Goal: Information Seeking & Learning: Understand process/instructions

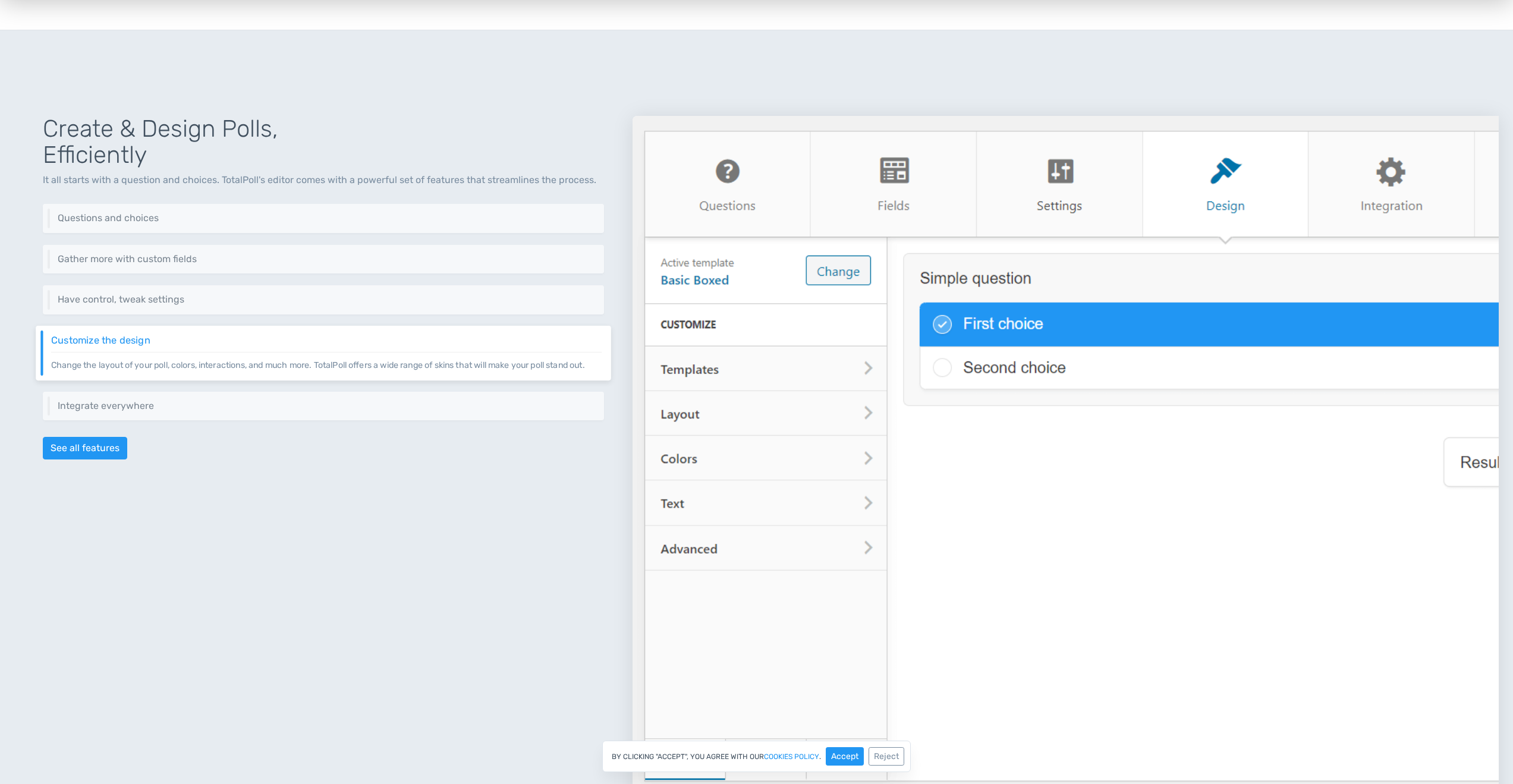
scroll to position [416, 0]
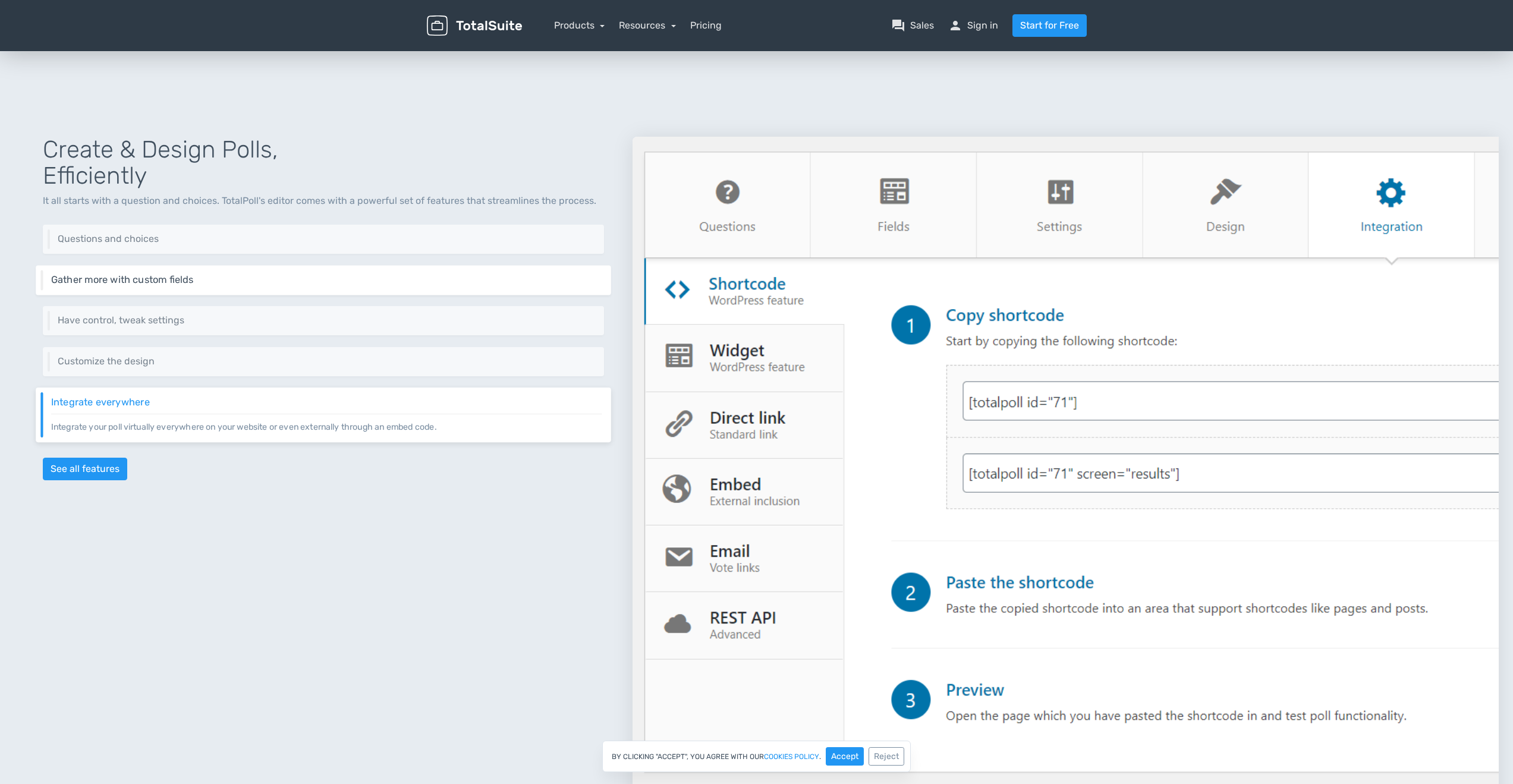
click at [234, 289] on div "Gather more with custom fields Add custom fields to gather more information abo…" at bounding box center [323, 280] width 575 height 29
click at [271, 327] on div "Have control, tweak settings Control different aspects of your poll via a set o…" at bounding box center [323, 321] width 575 height 29
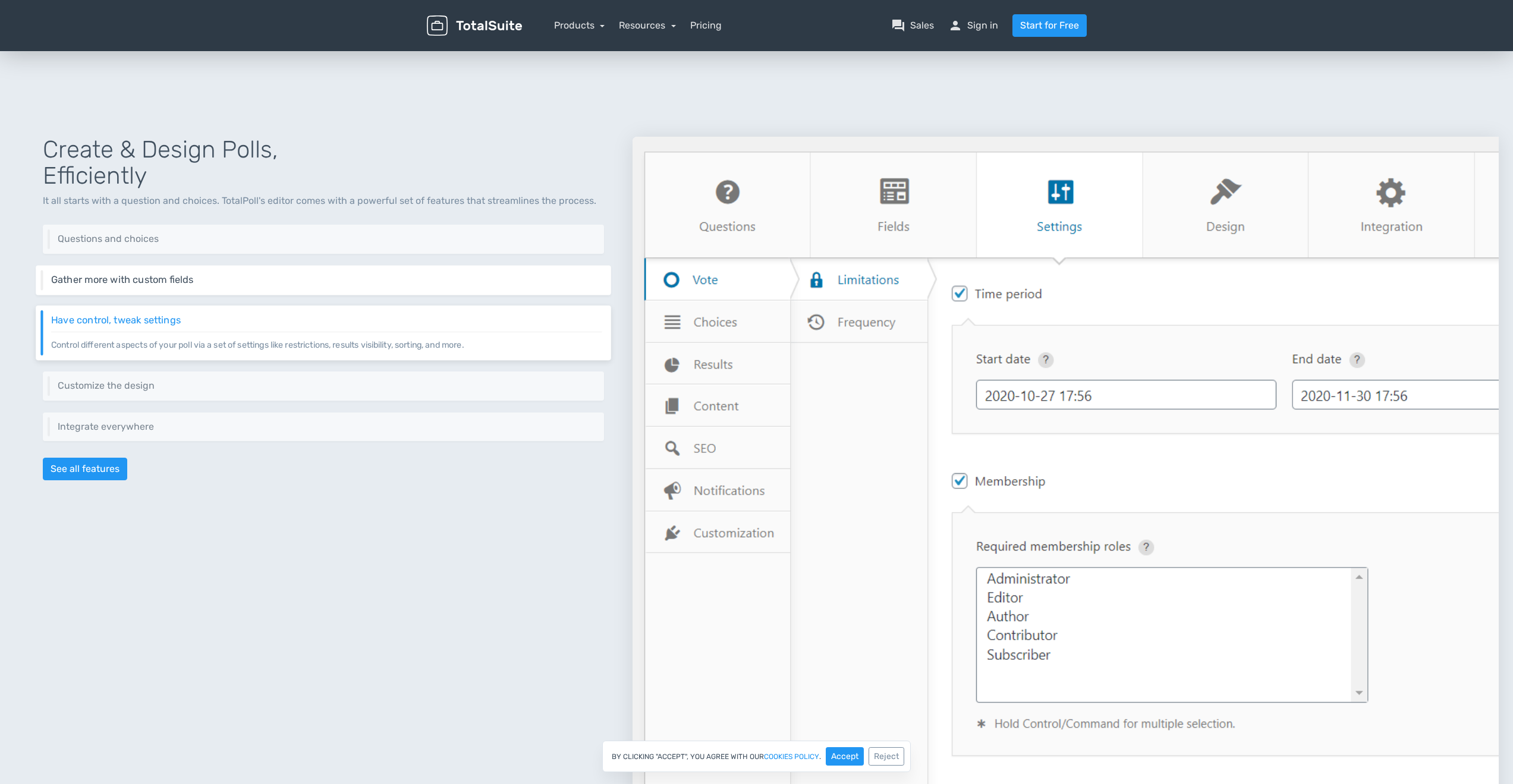
click at [305, 275] on h6 "Gather more with custom fields" at bounding box center [326, 279] width 551 height 10
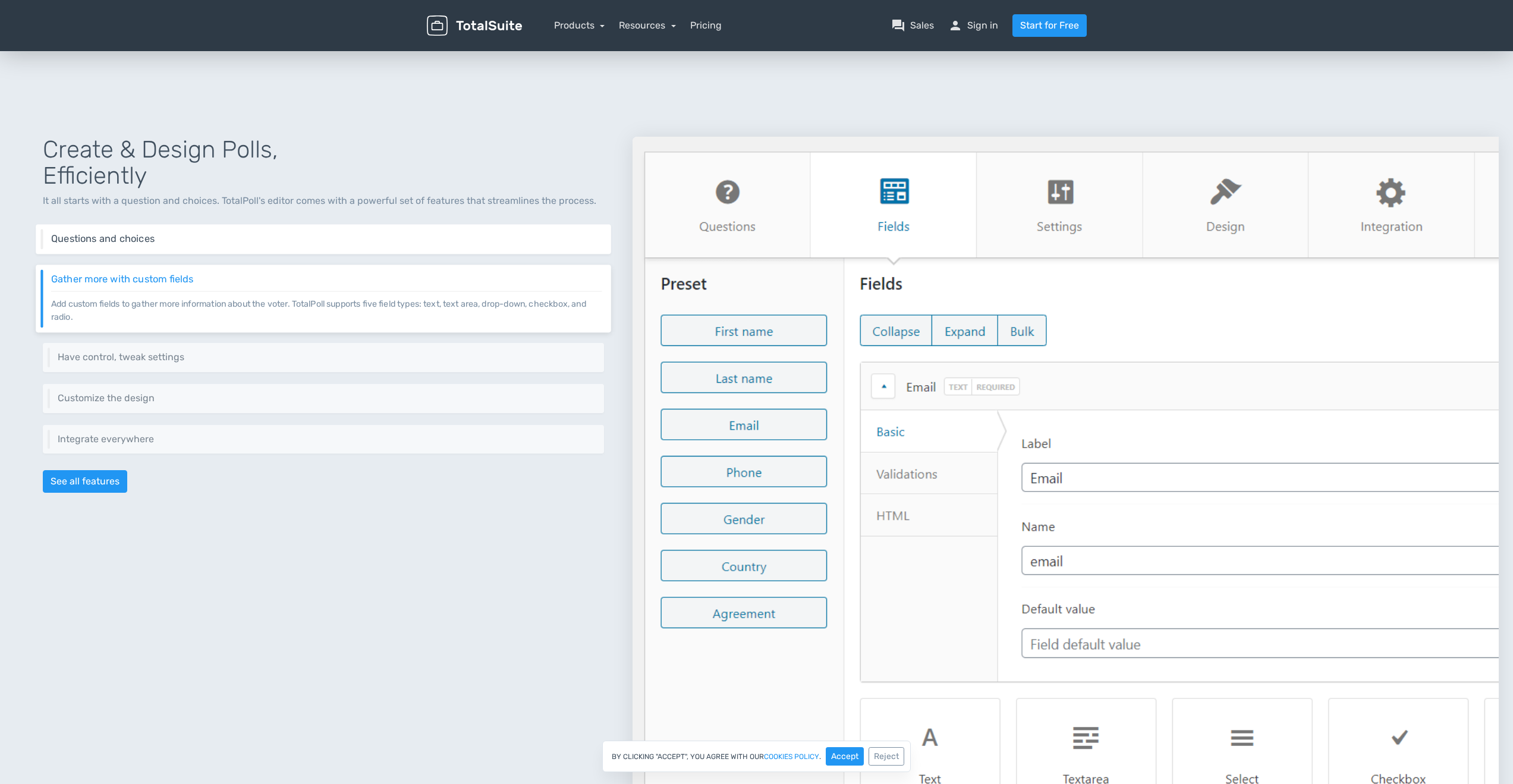
click at [330, 231] on div "Questions and choices Add one or as many questions as you need. Furthermore, ad…" at bounding box center [323, 239] width 575 height 29
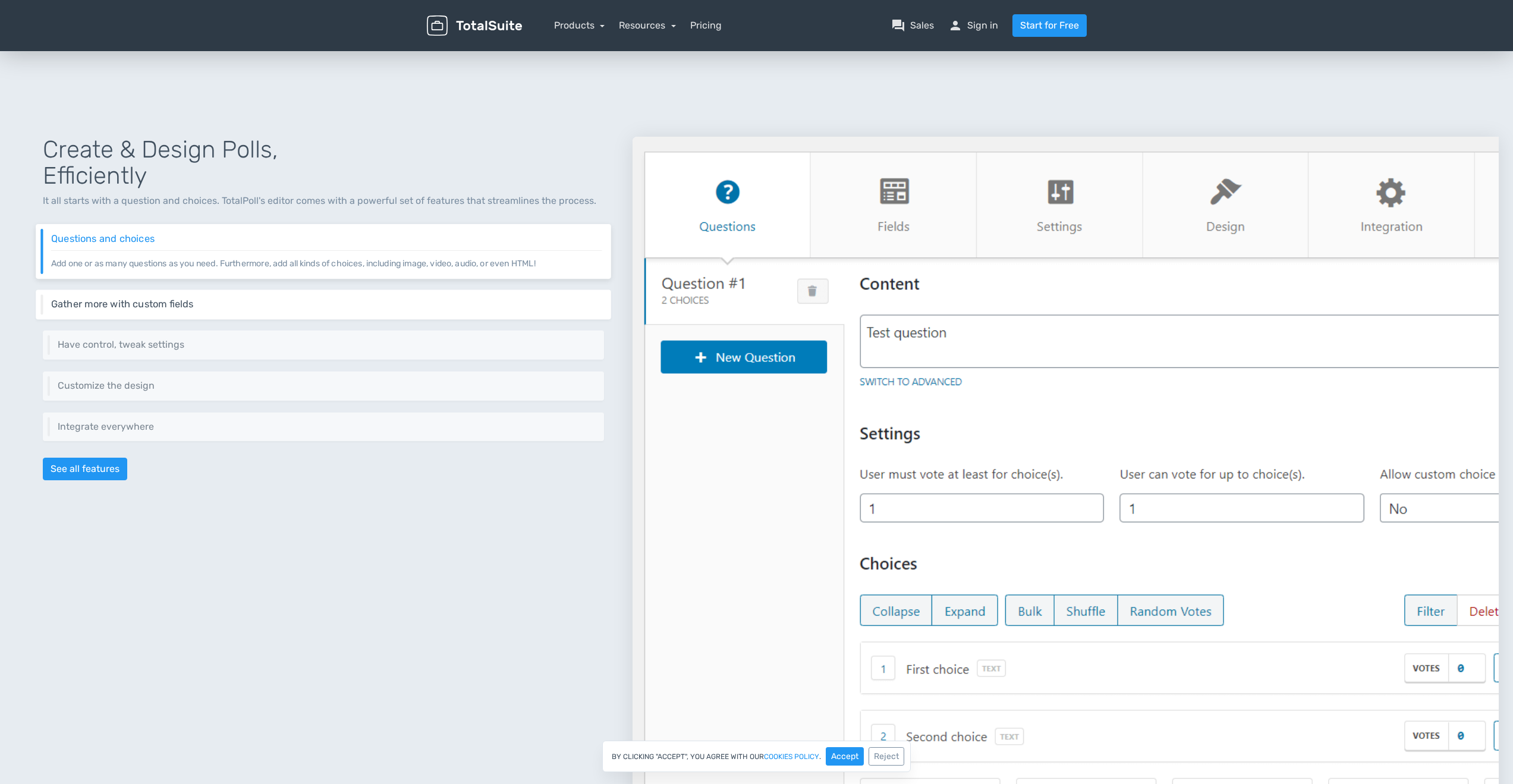
click at [281, 310] on div "Gather more with custom fields Add custom fields to gather more information abo…" at bounding box center [323, 304] width 575 height 29
click at [388, 317] on div "Gather more with custom fields Add custom fields to gather more information abo…" at bounding box center [323, 304] width 575 height 29
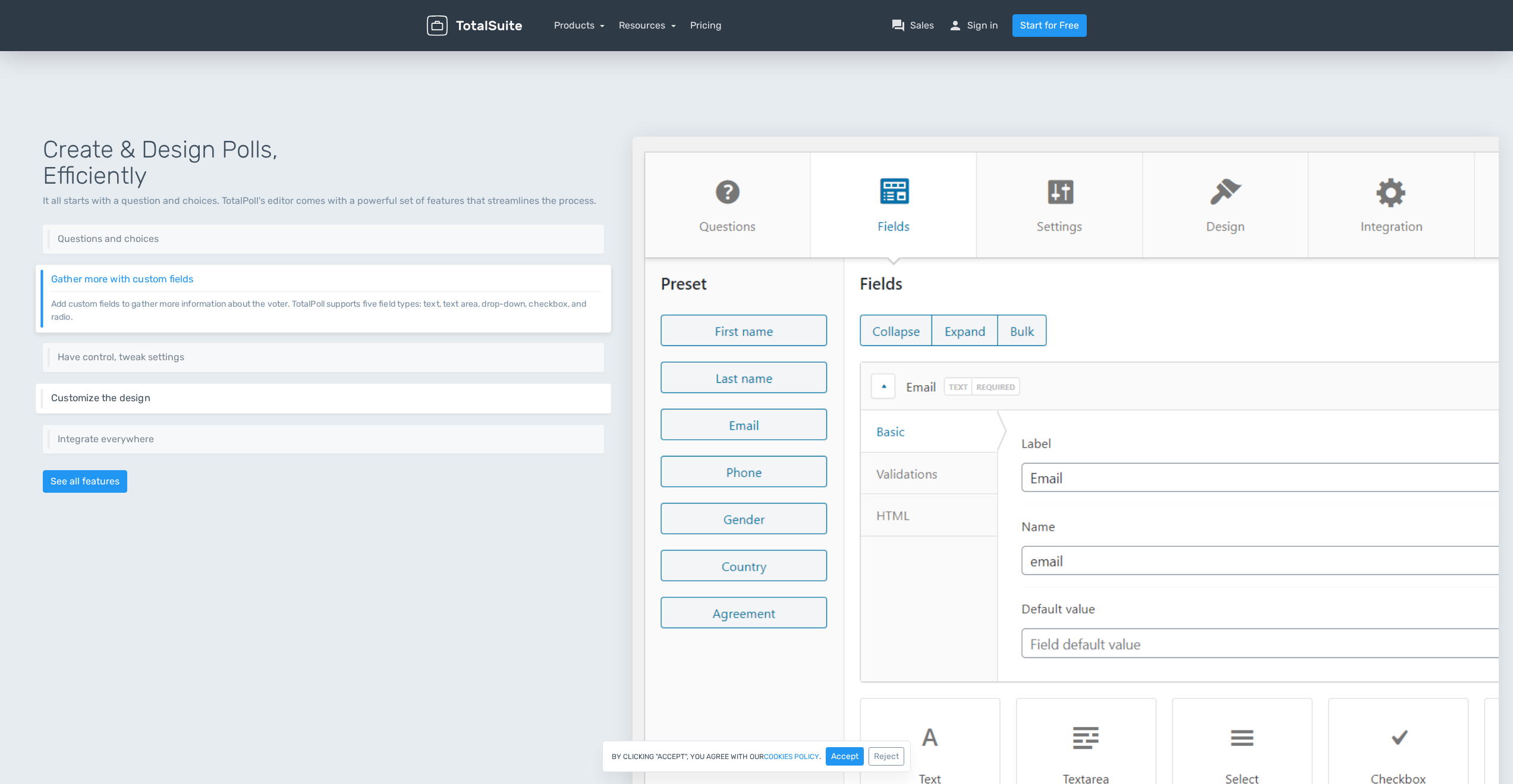
click at [335, 389] on div "Customize the design Change the layout of your poll, colors, interactions, and …" at bounding box center [323, 398] width 575 height 29
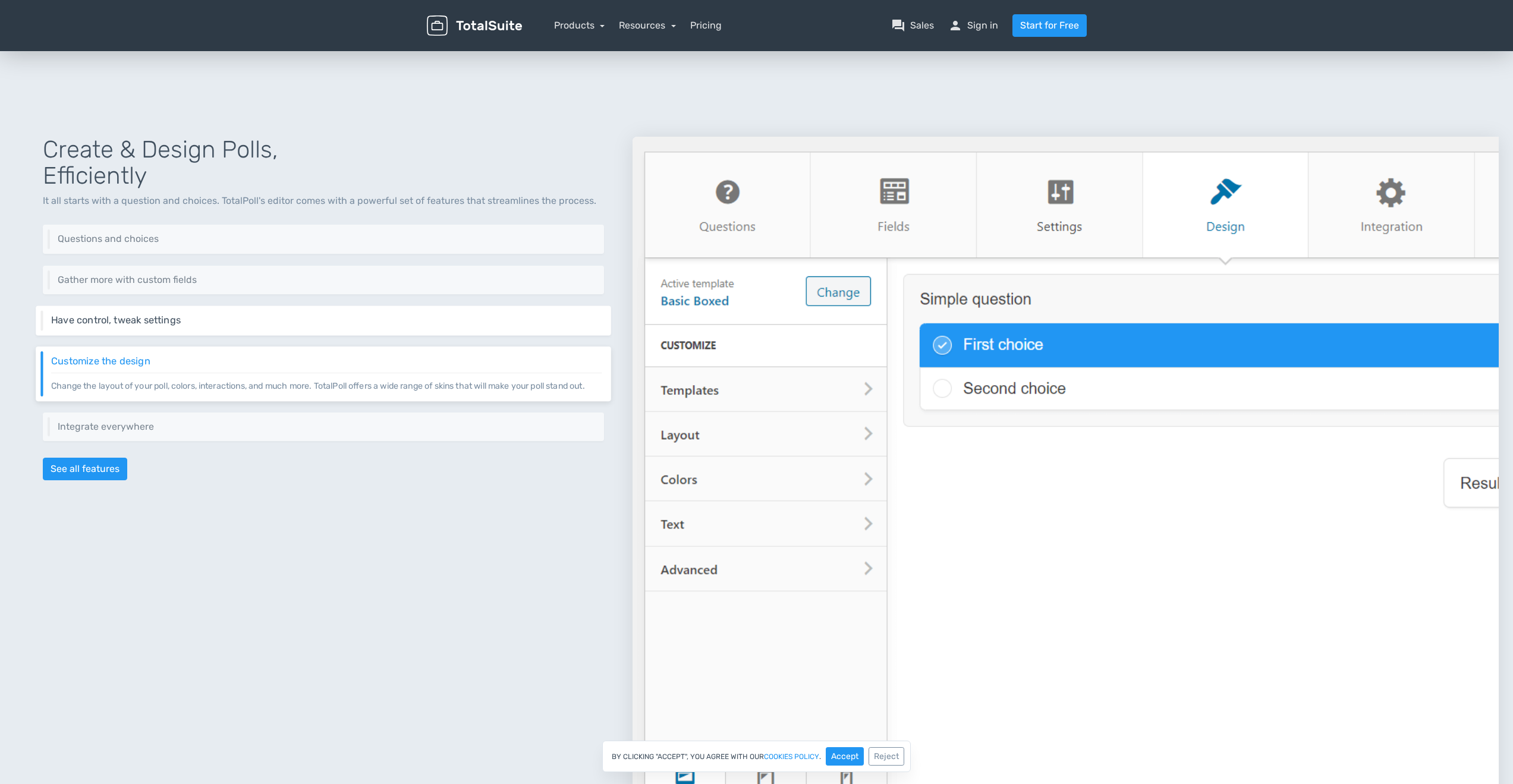
click at [390, 325] on p "Control different aspects of your poll via a set of settings like restrictions,…" at bounding box center [326, 325] width 551 height 1
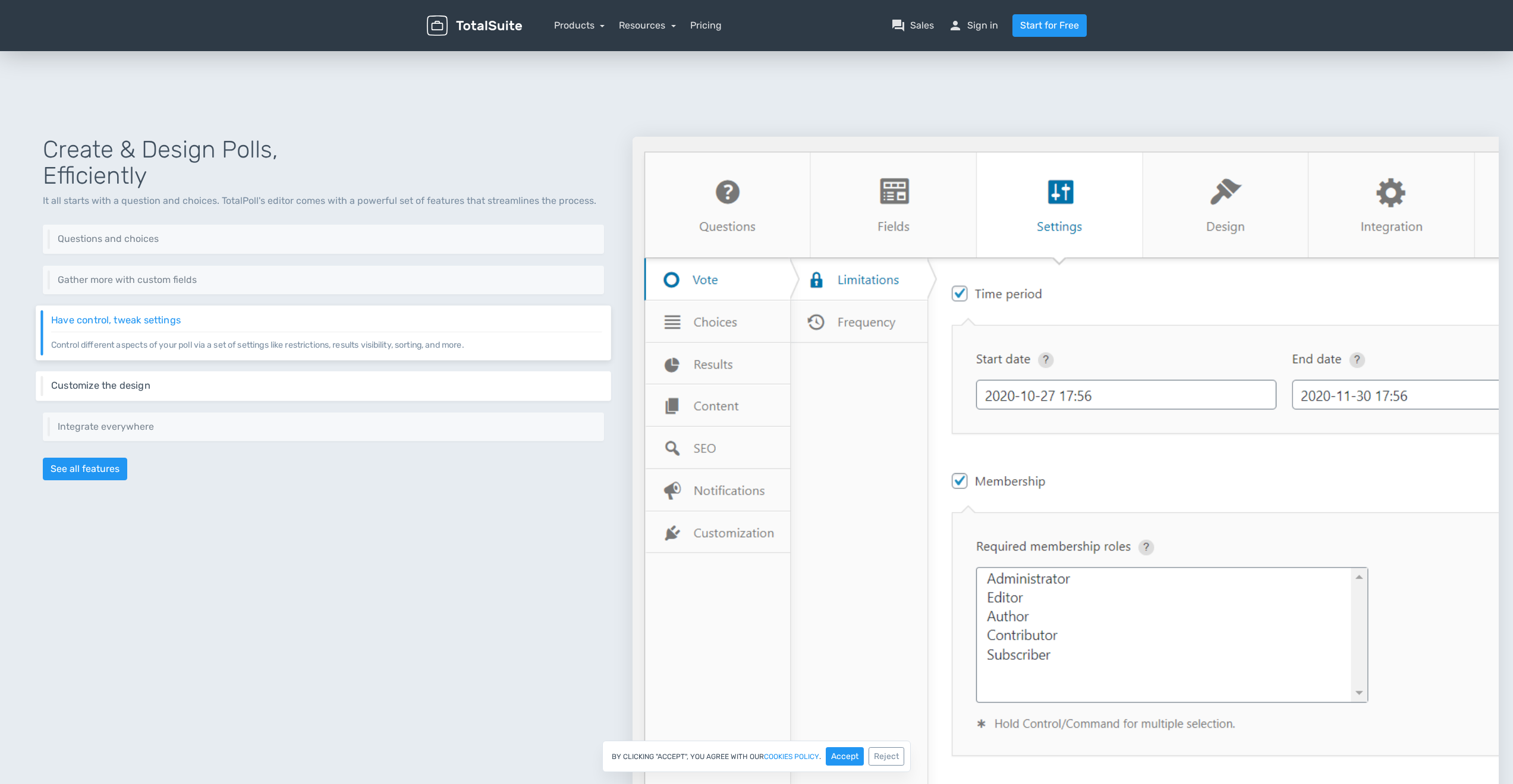
click at [349, 379] on div "Customize the design Change the layout of your poll, colors, interactions, and …" at bounding box center [323, 386] width 575 height 29
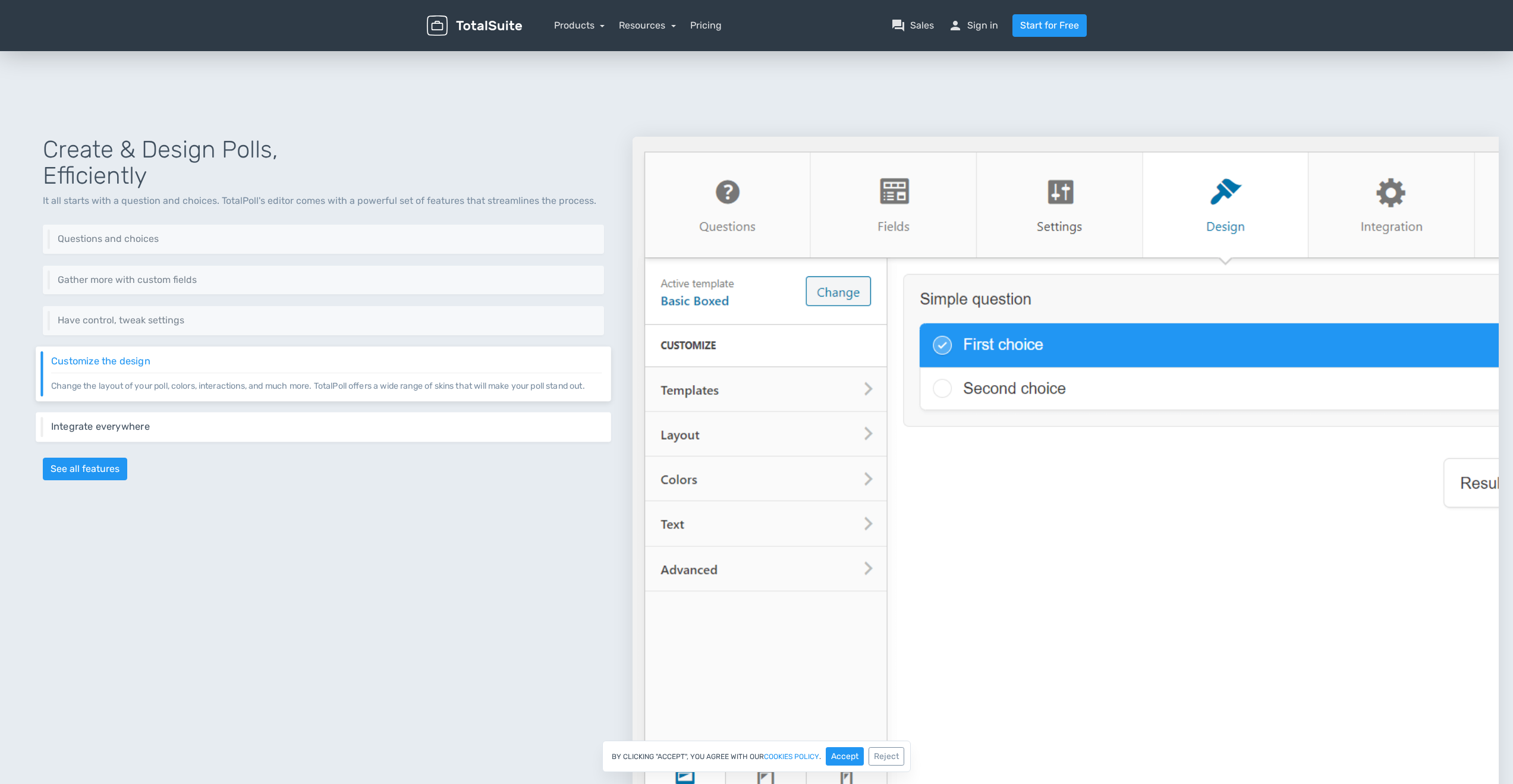
click at [335, 422] on h6 "Integrate everywhere" at bounding box center [326, 425] width 551 height 10
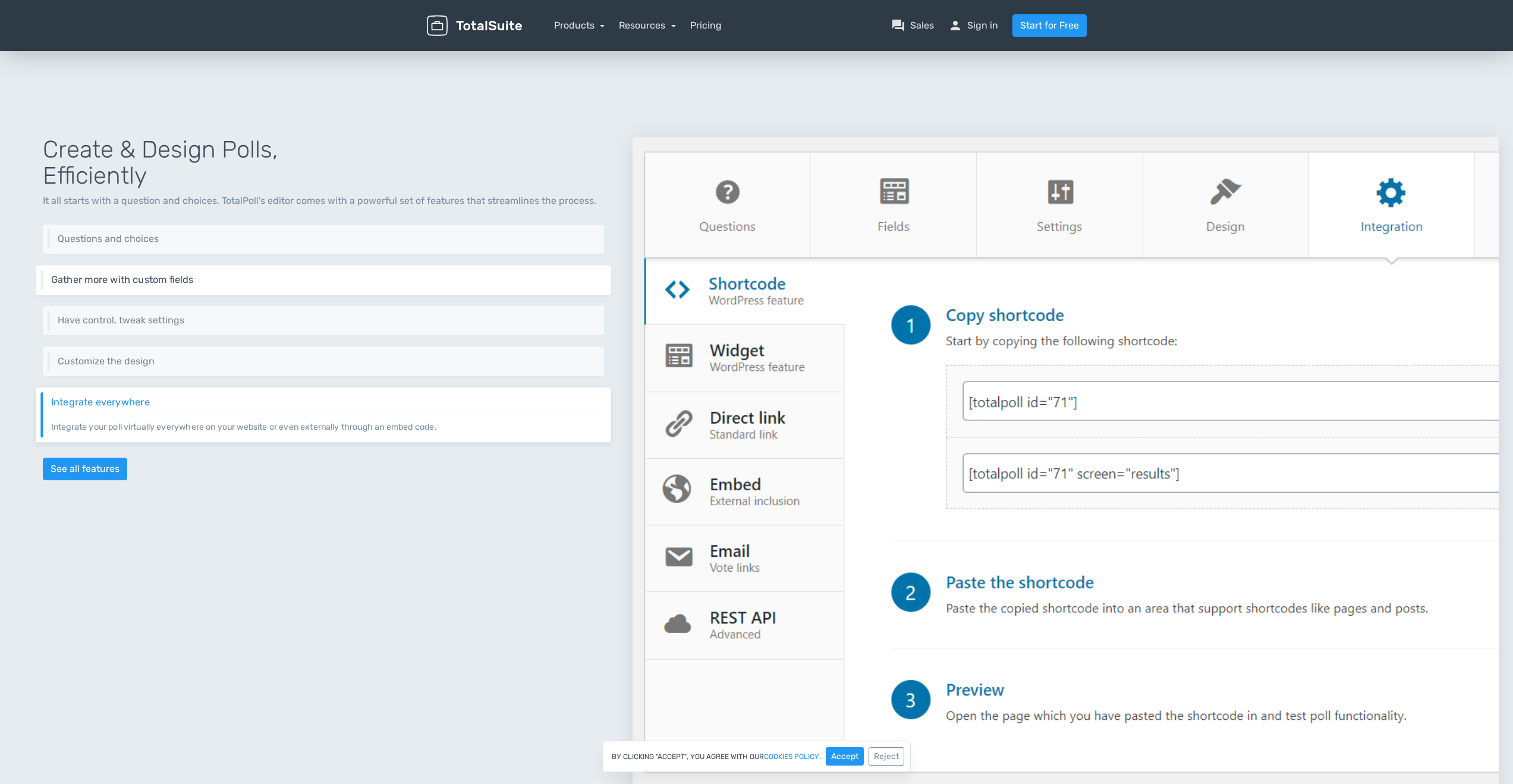
click at [342, 286] on div "Gather more with custom fields Add custom fields to gather more information abo…" at bounding box center [323, 280] width 575 height 29
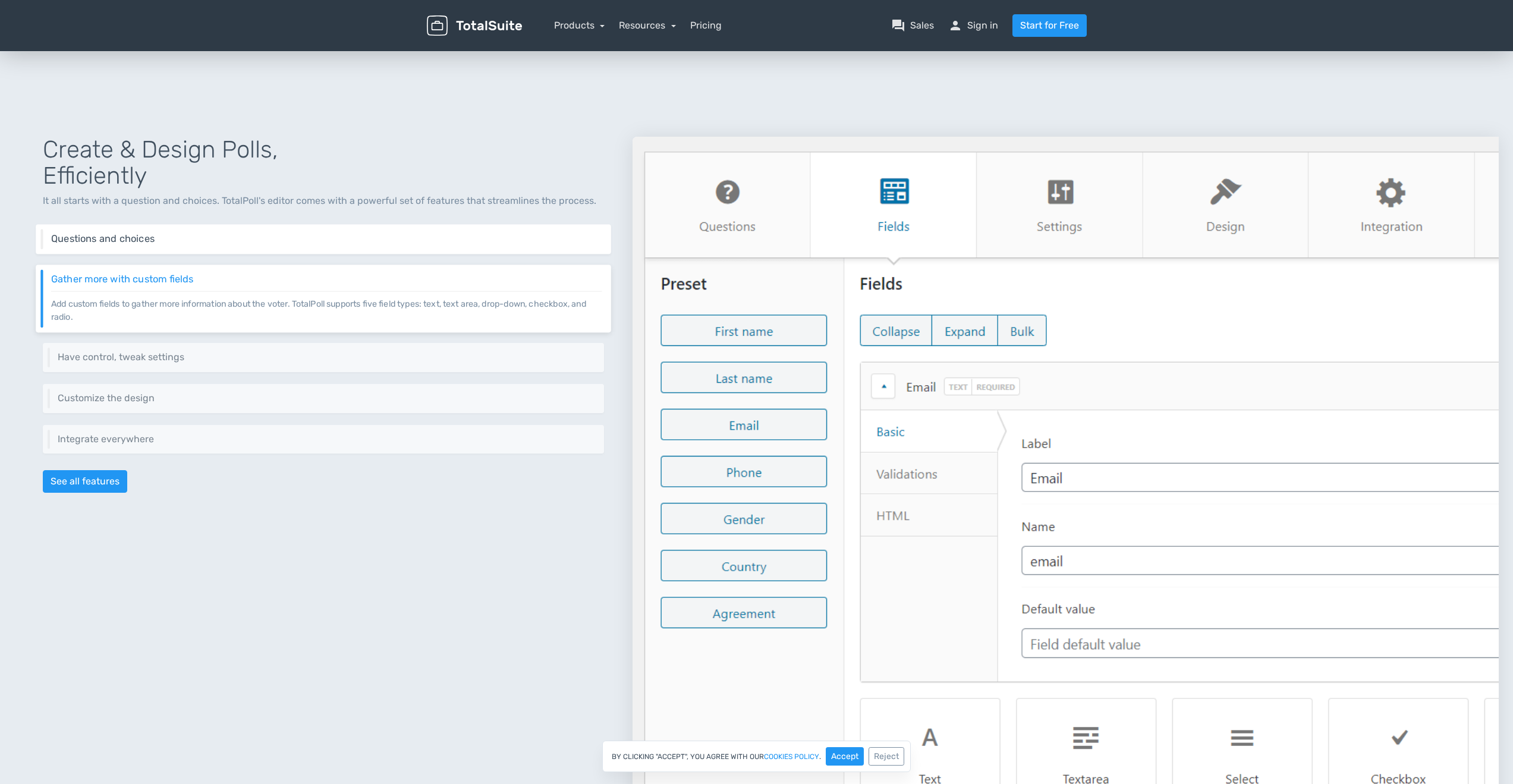
click at [357, 233] on h6 "Questions and choices" at bounding box center [326, 238] width 551 height 10
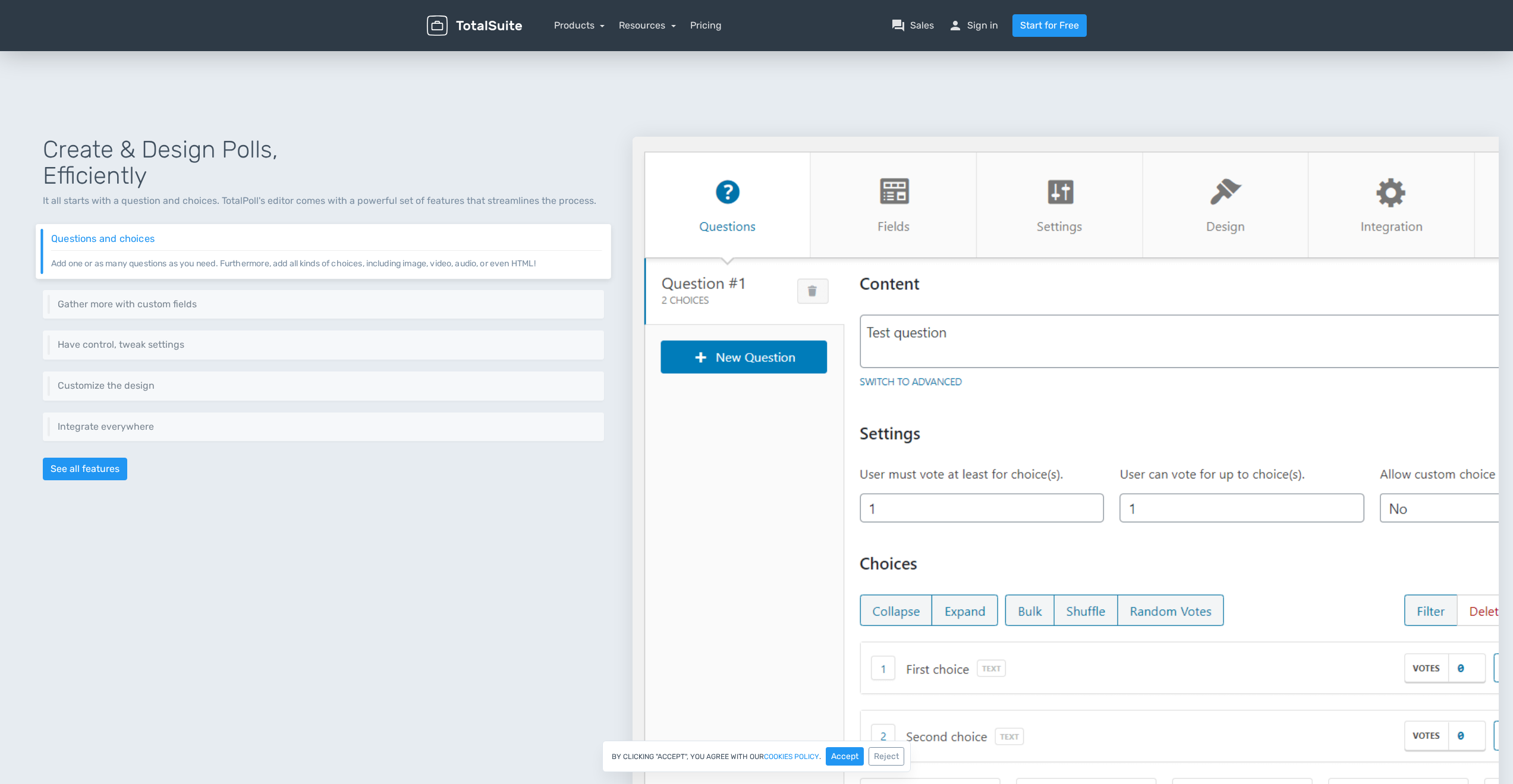
click at [371, 286] on div "Create & Design Polls, Efficiently It all starts with a question and choices. T…" at bounding box center [323, 475] width 618 height 734
click at [371, 297] on div "Gather more with custom fields Add custom fields to gather more information abo…" at bounding box center [323, 304] width 575 height 29
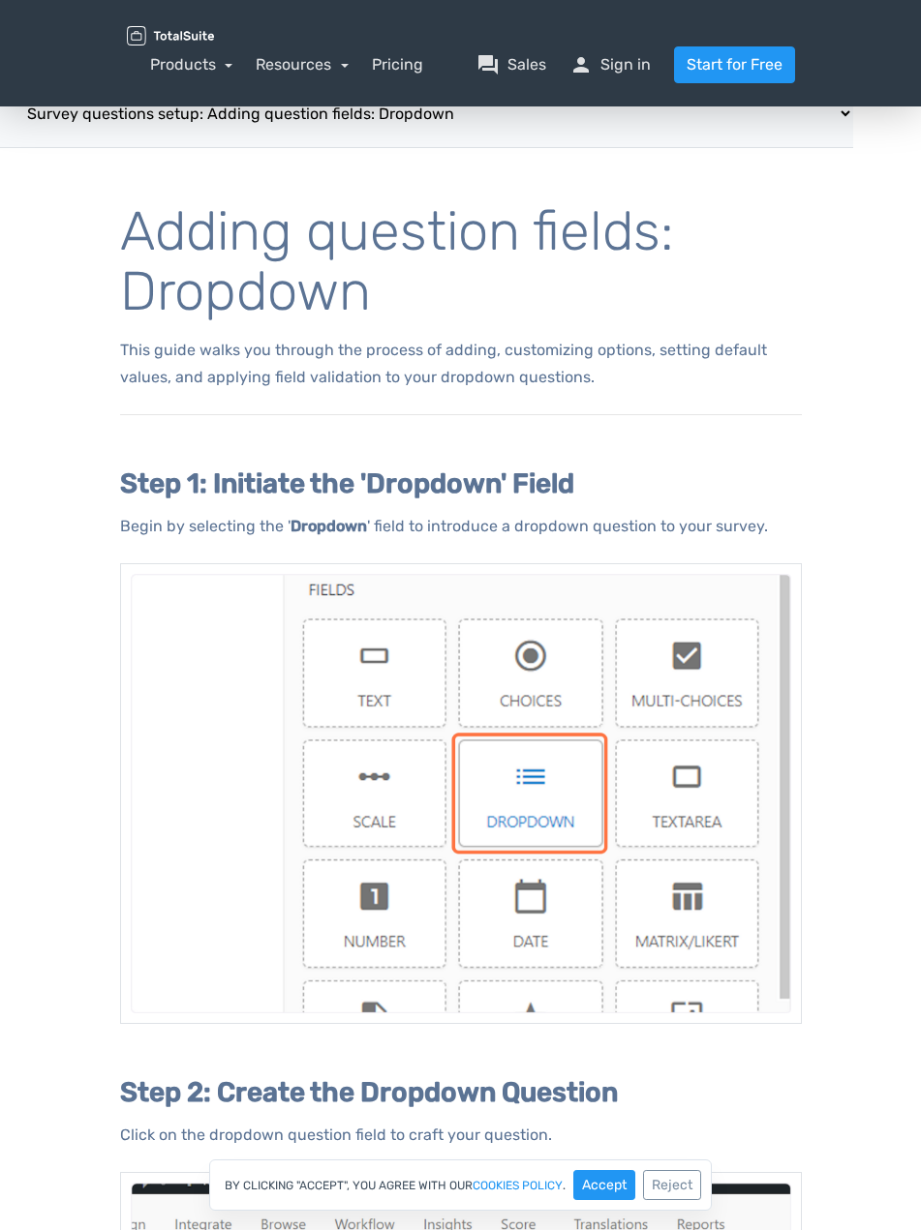
select select "/docs/adding-question-fields-dropdown/"
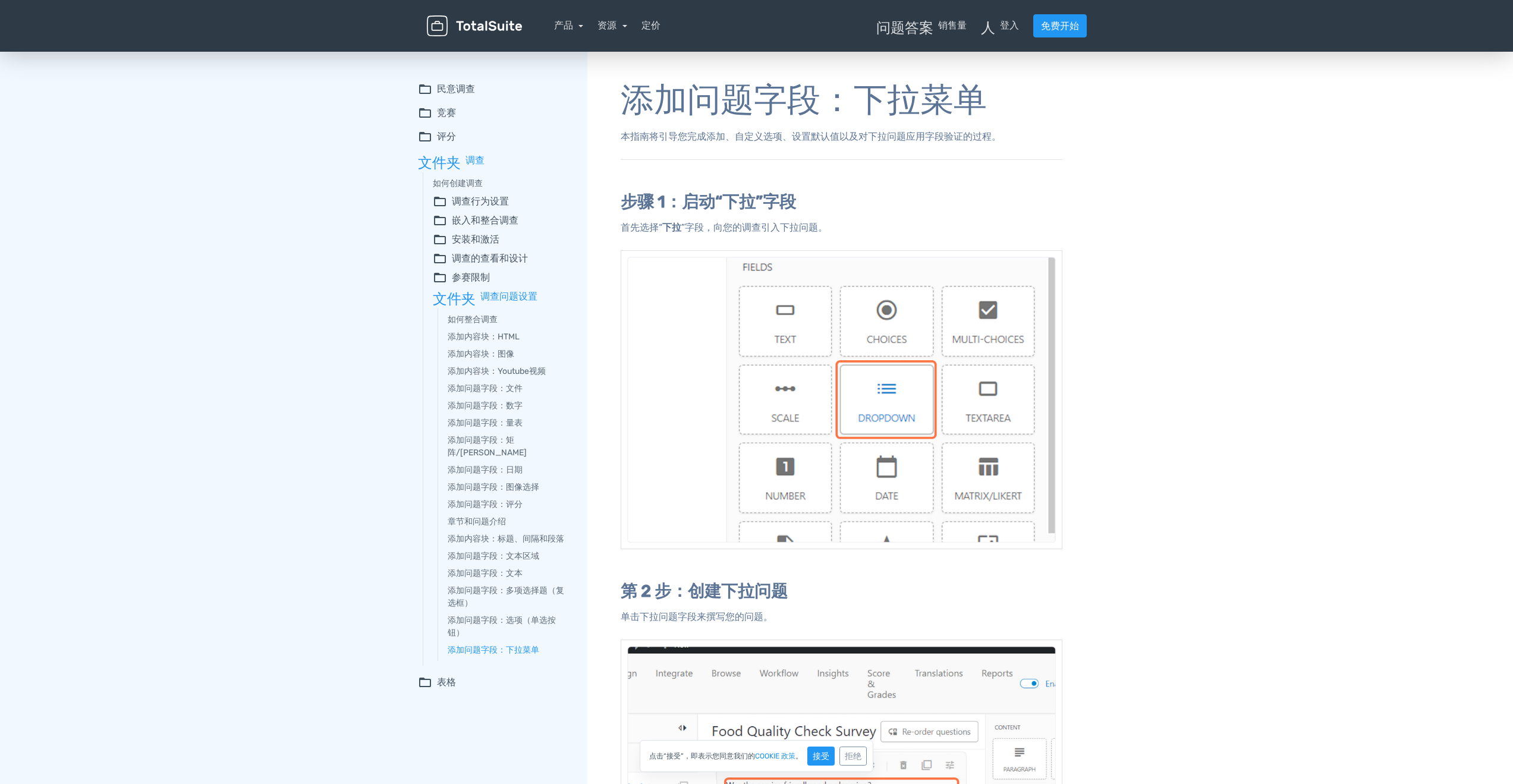
click at [440, 90] on font "民意调查" at bounding box center [456, 89] width 38 height 11
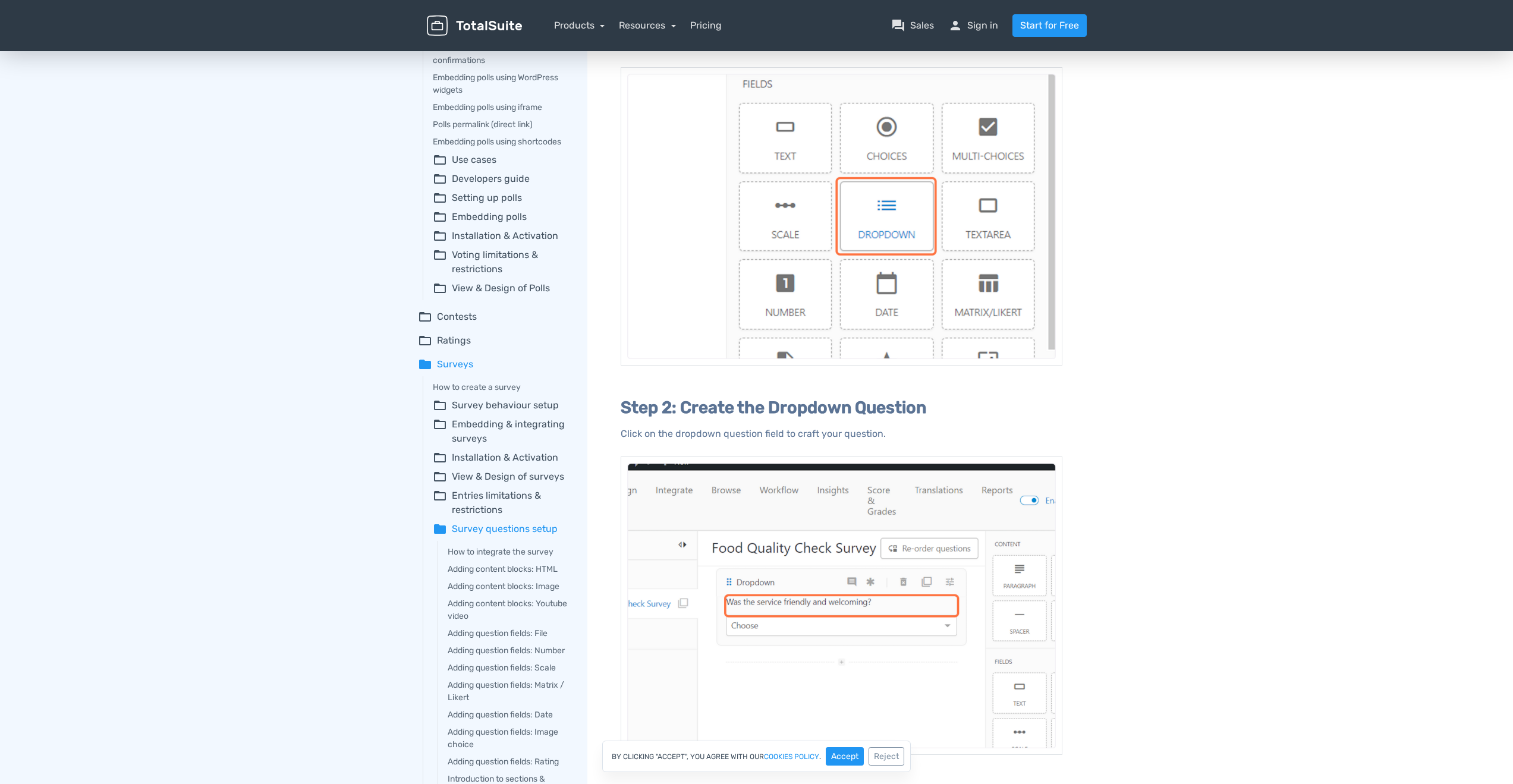
scroll to position [238, 0]
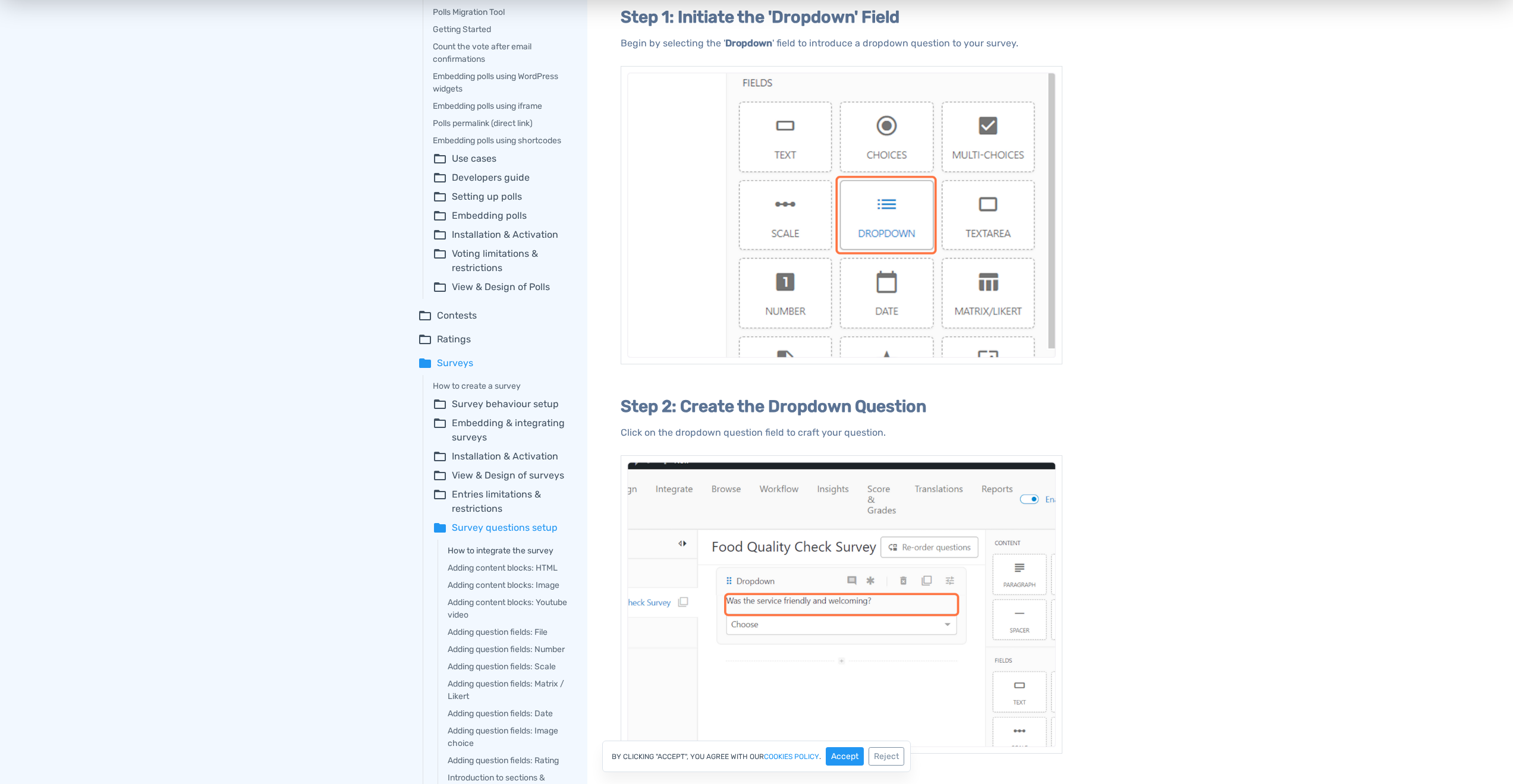
click at [486, 557] on link "How to integrate the survey" at bounding box center [509, 551] width 123 height 12
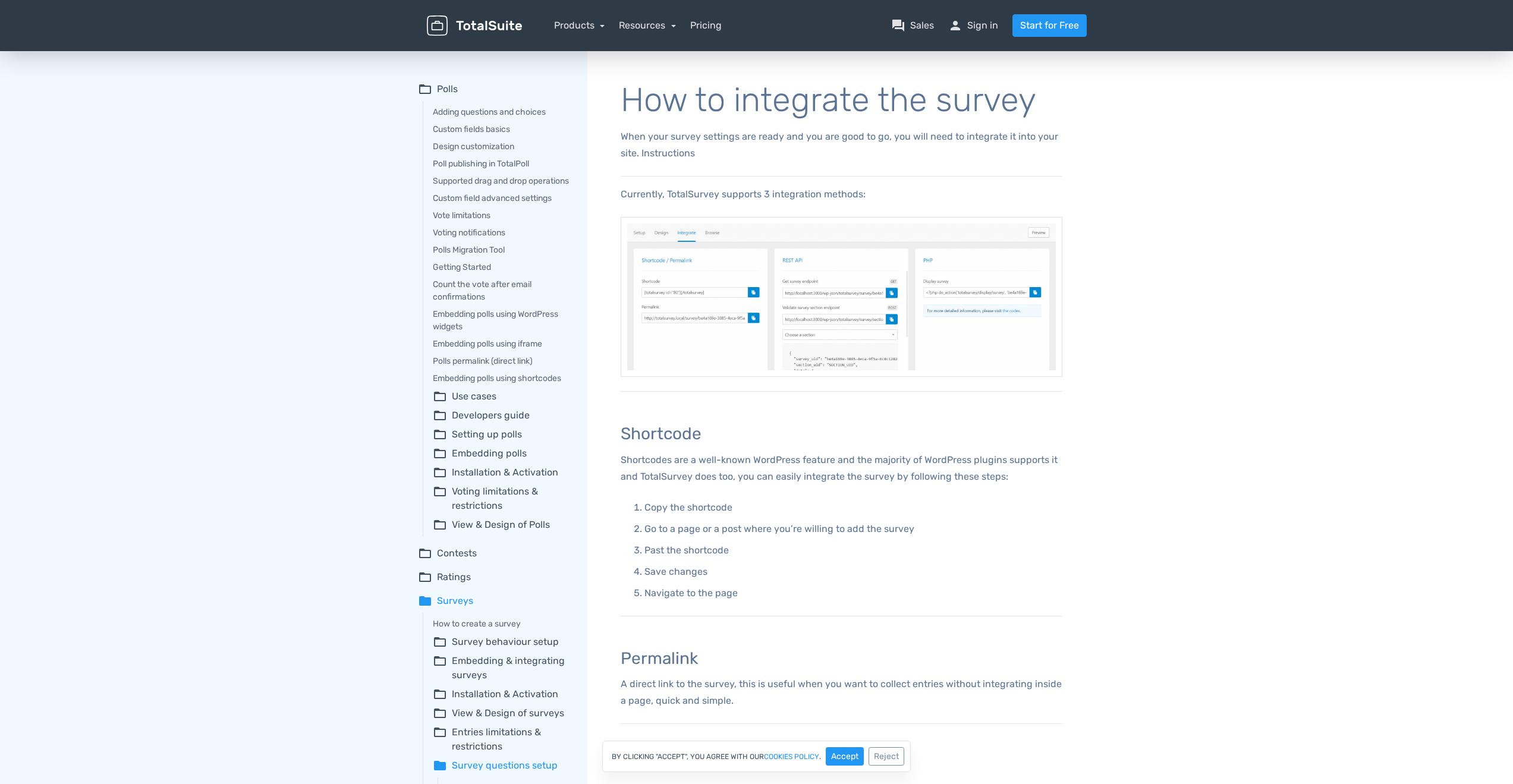
drag, startPoint x: 508, startPoint y: 530, endPoint x: 519, endPoint y: 511, distance: 22.0
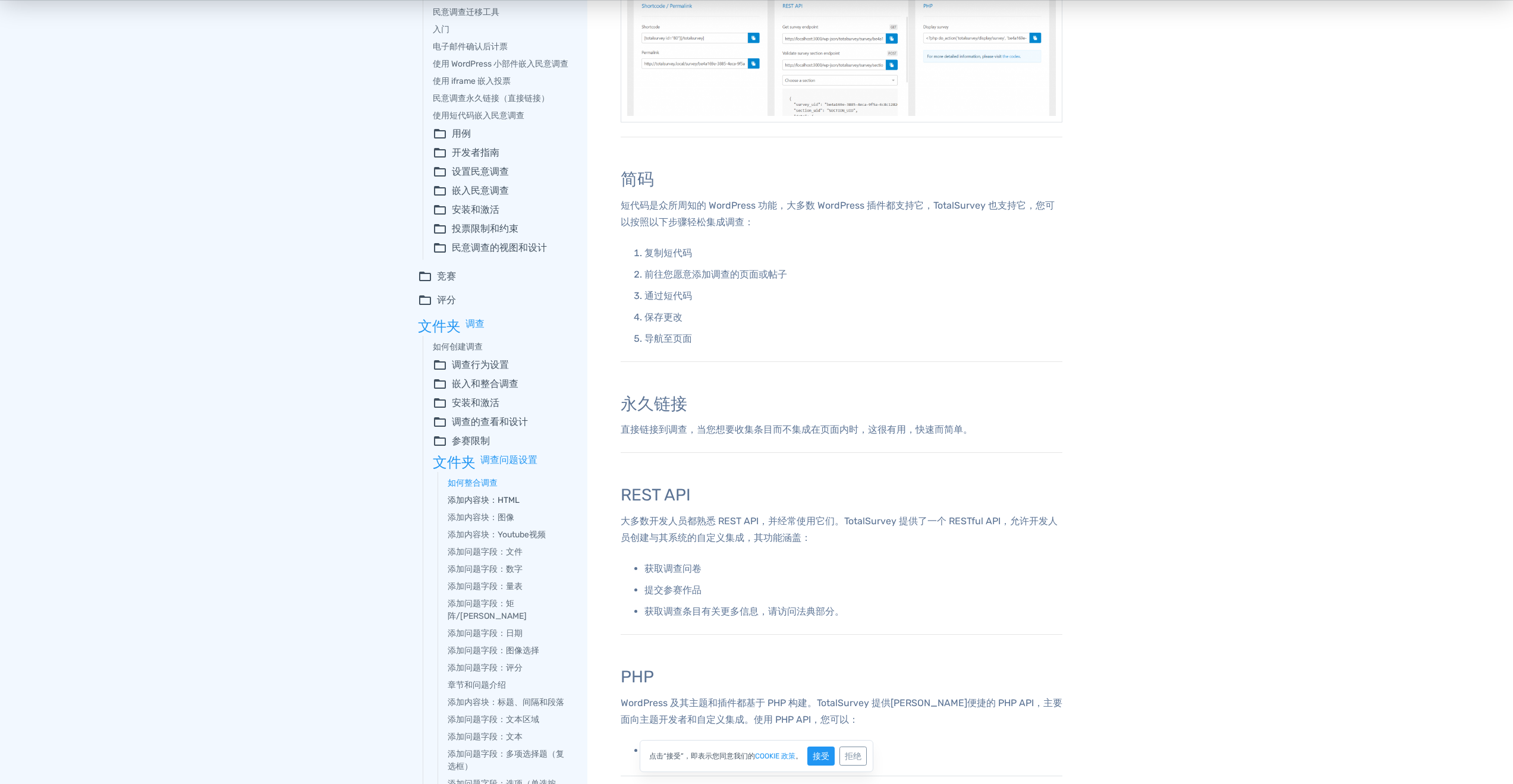
click at [491, 501] on font "添加内容块：HTML" at bounding box center [483, 500] width 72 height 10
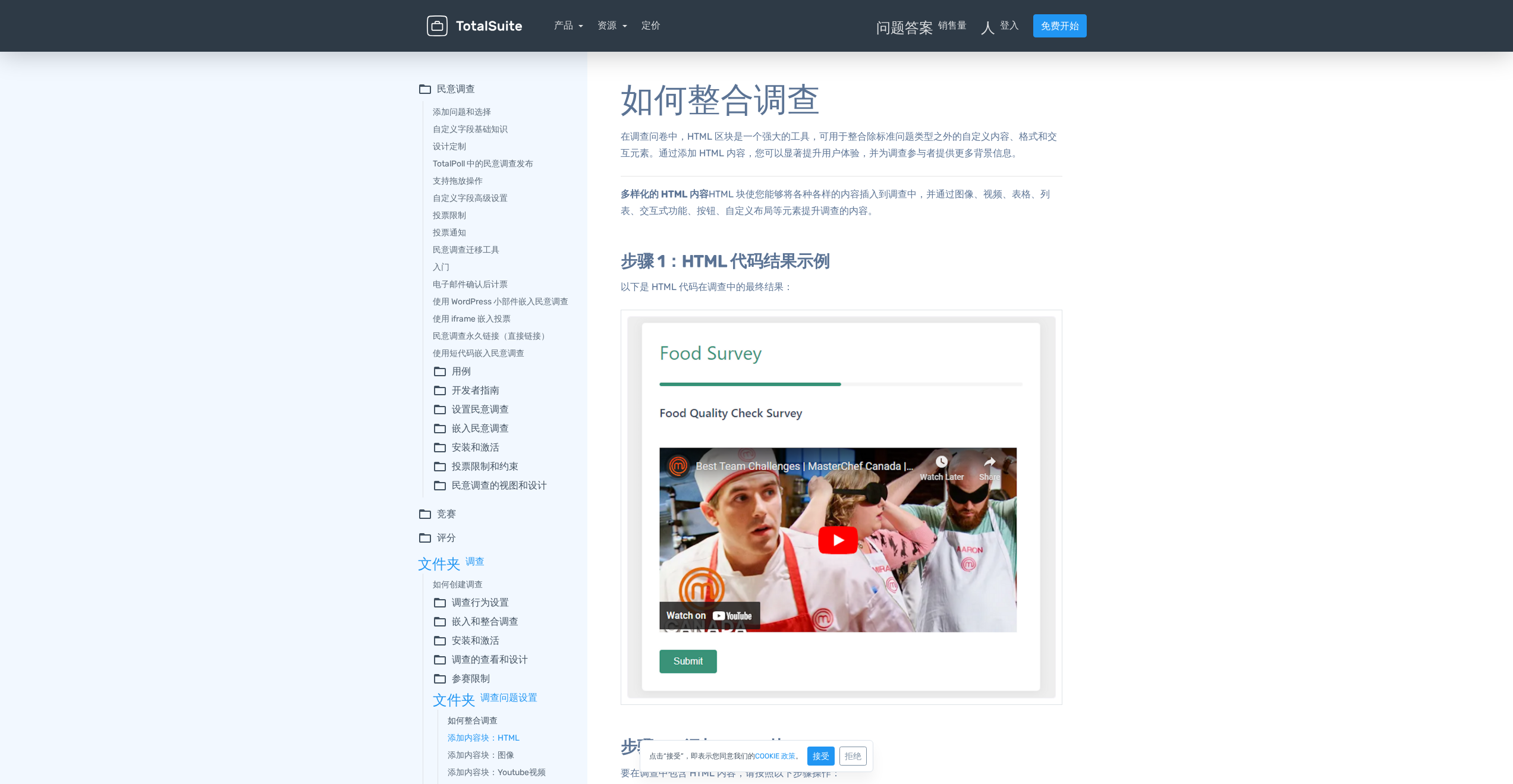
click at [478, 722] on font "如何整合调查" at bounding box center [472, 720] width 50 height 10
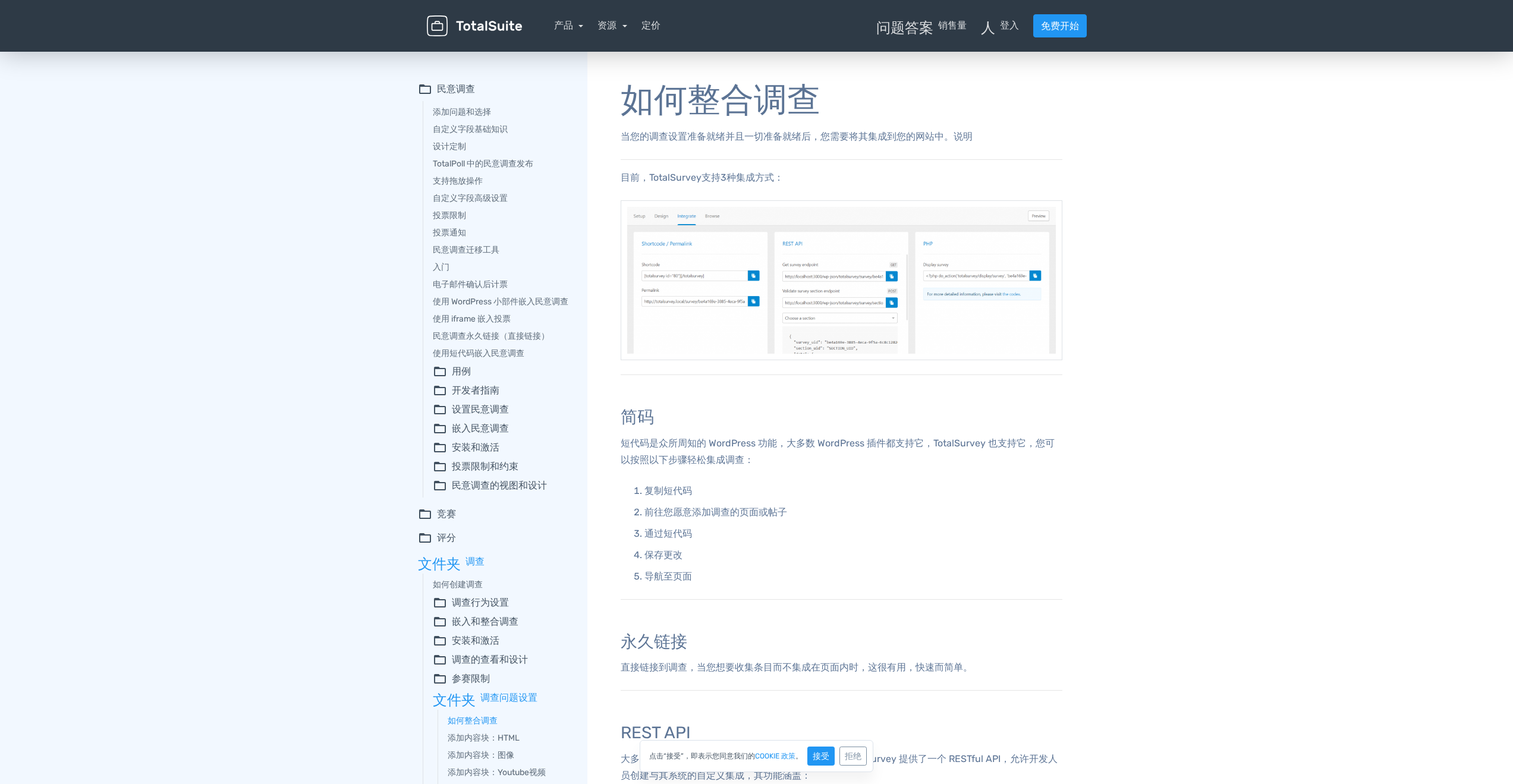
drag, startPoint x: 794, startPoint y: 460, endPoint x: 786, endPoint y: 455, distance: 9.4
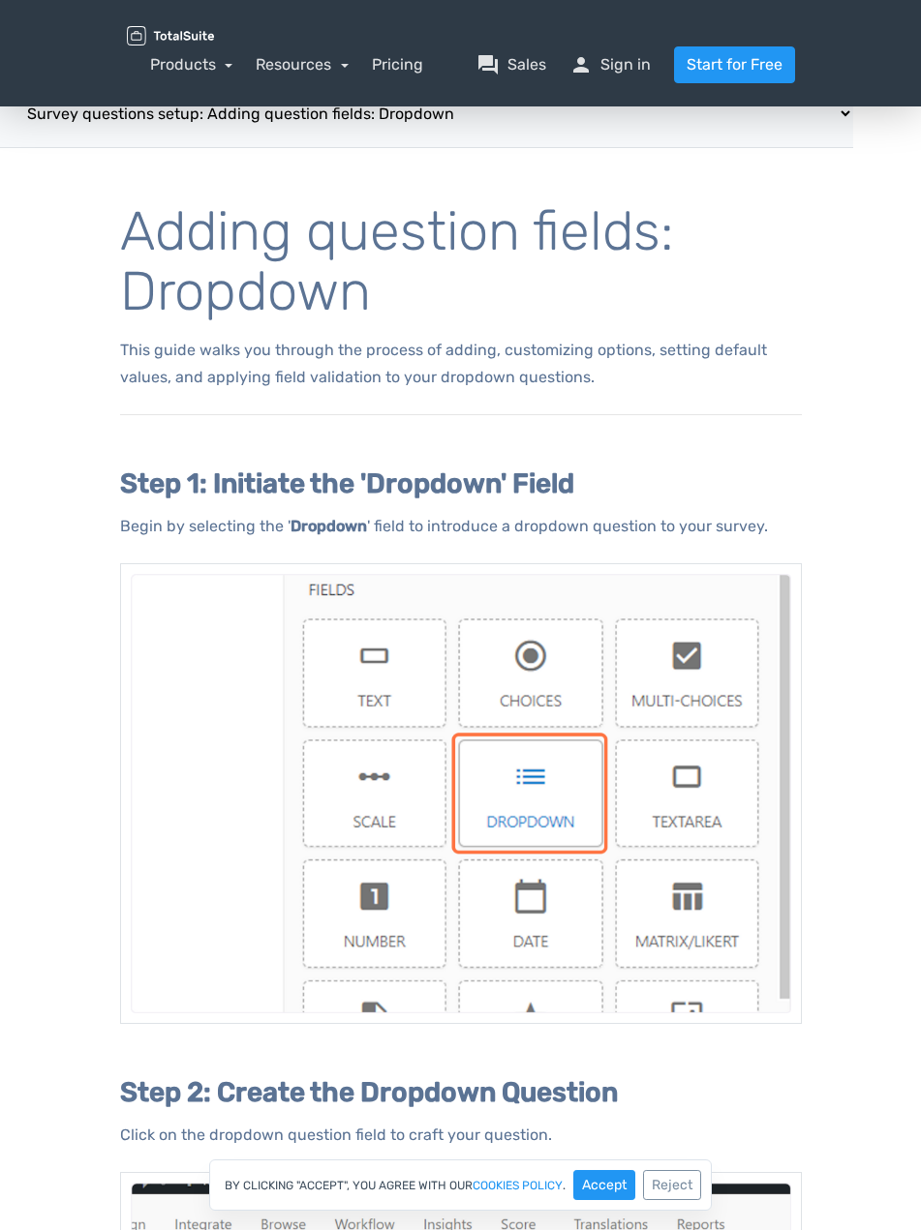
select select "/docs/adding-question-fields-dropdown/"
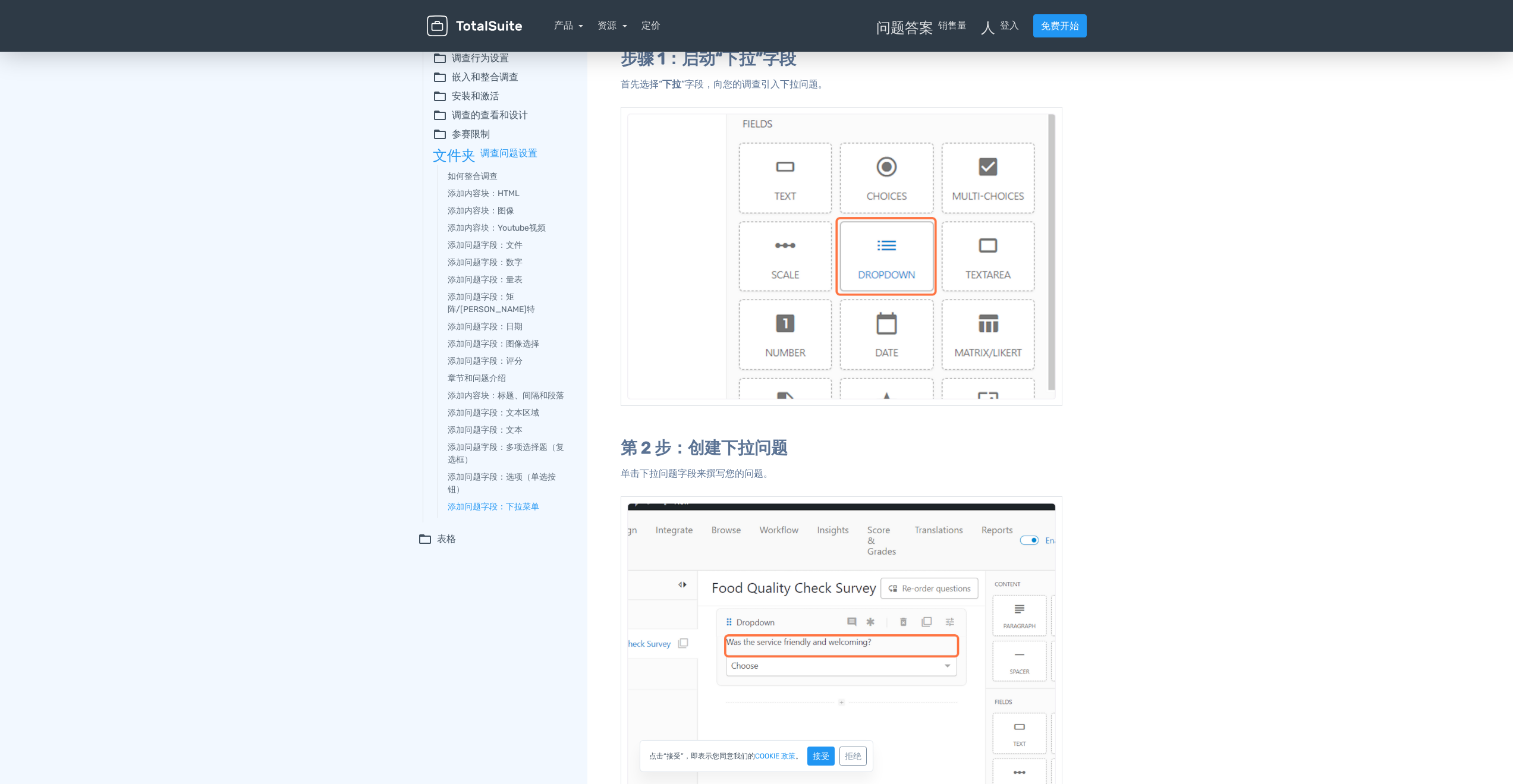
scroll to position [178, 0]
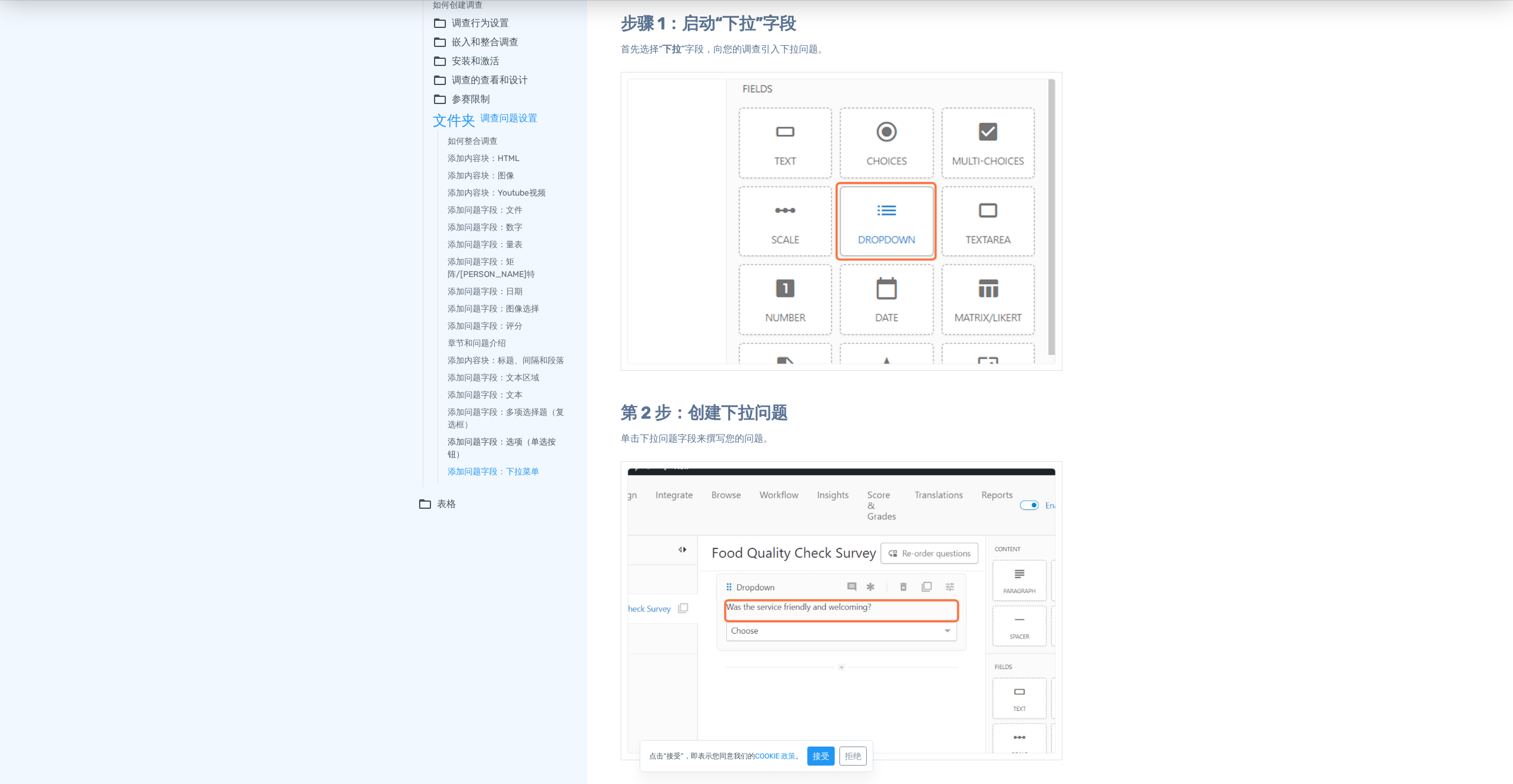
click at [519, 437] on font "添加问题字段：选项（单选按钮）" at bounding box center [502, 448] width 108 height 23
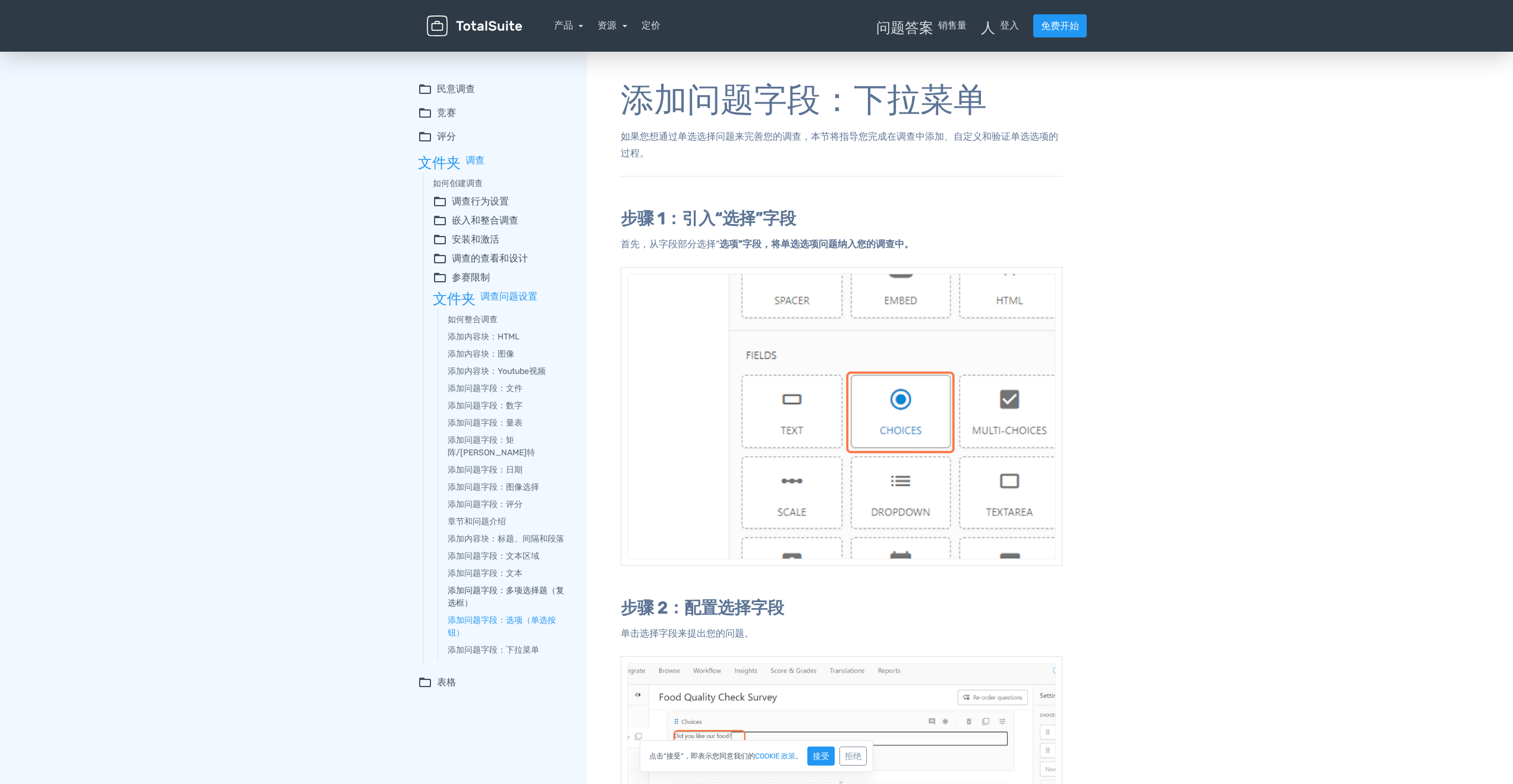
click at [494, 585] on font "添加问题字段：多项选择题（复选框）" at bounding box center [506, 596] width 117 height 23
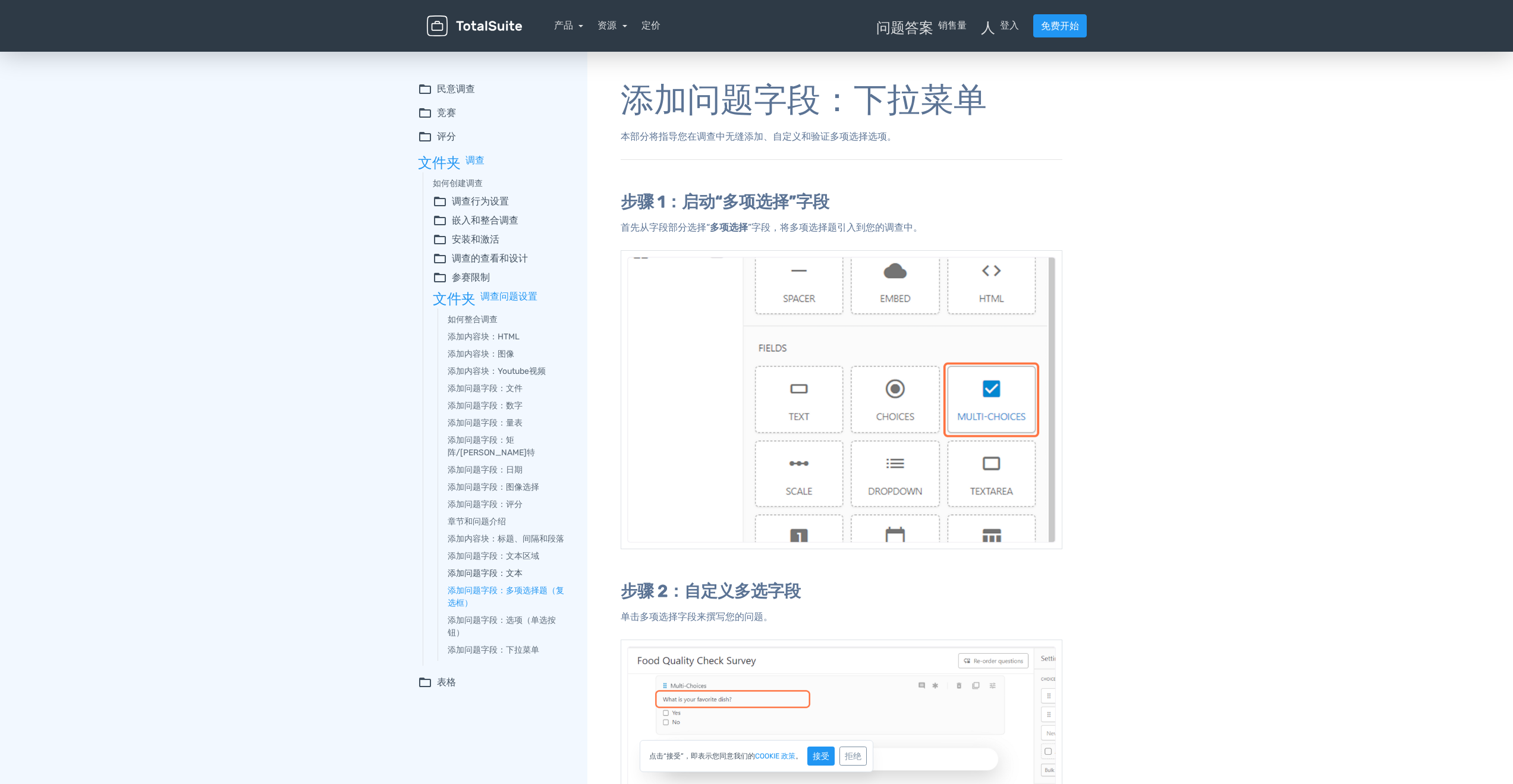
click at [499, 567] on link "添加问题字段：文本" at bounding box center [509, 573] width 123 height 12
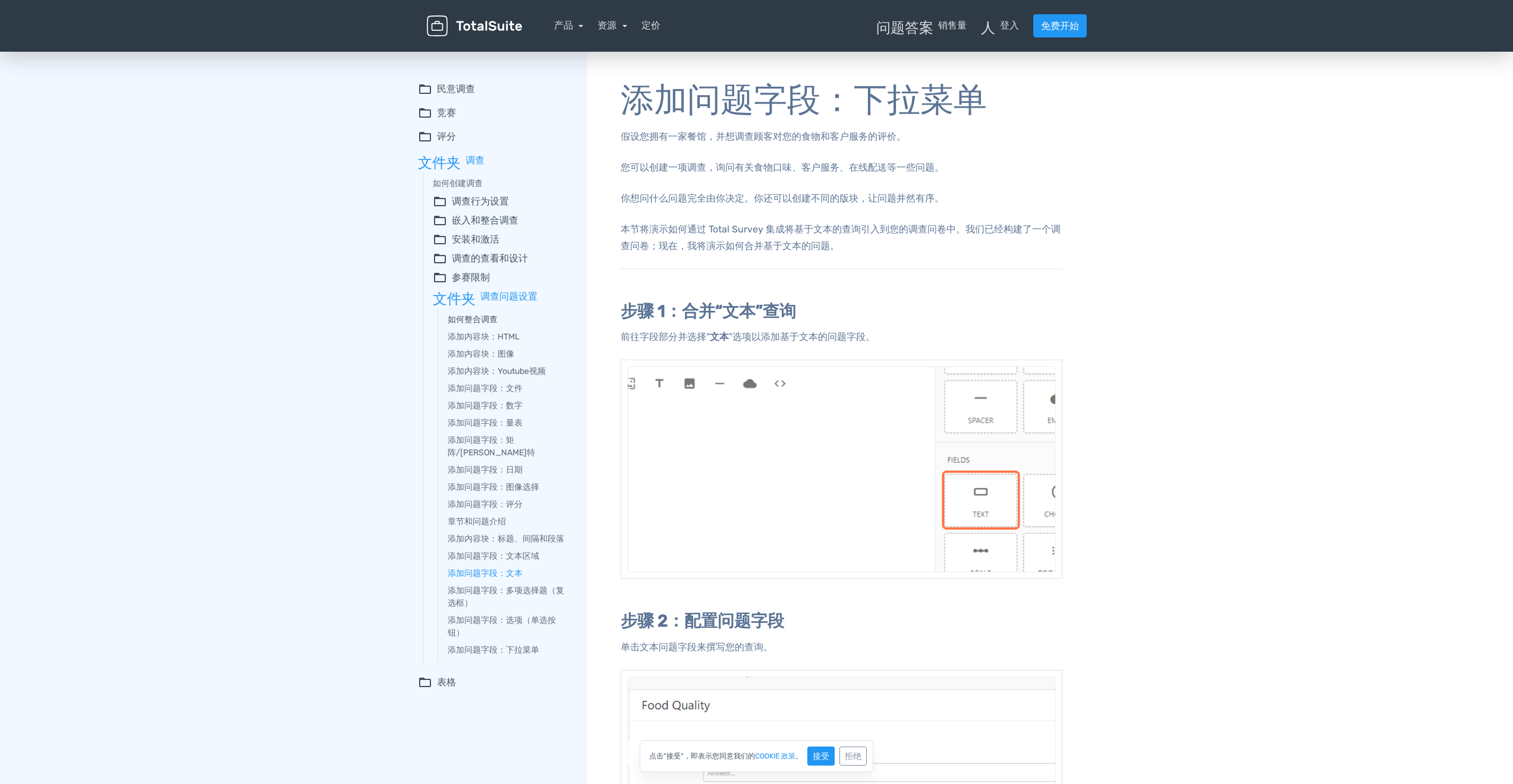
click at [495, 319] on font "如何整合调查" at bounding box center [472, 319] width 50 height 10
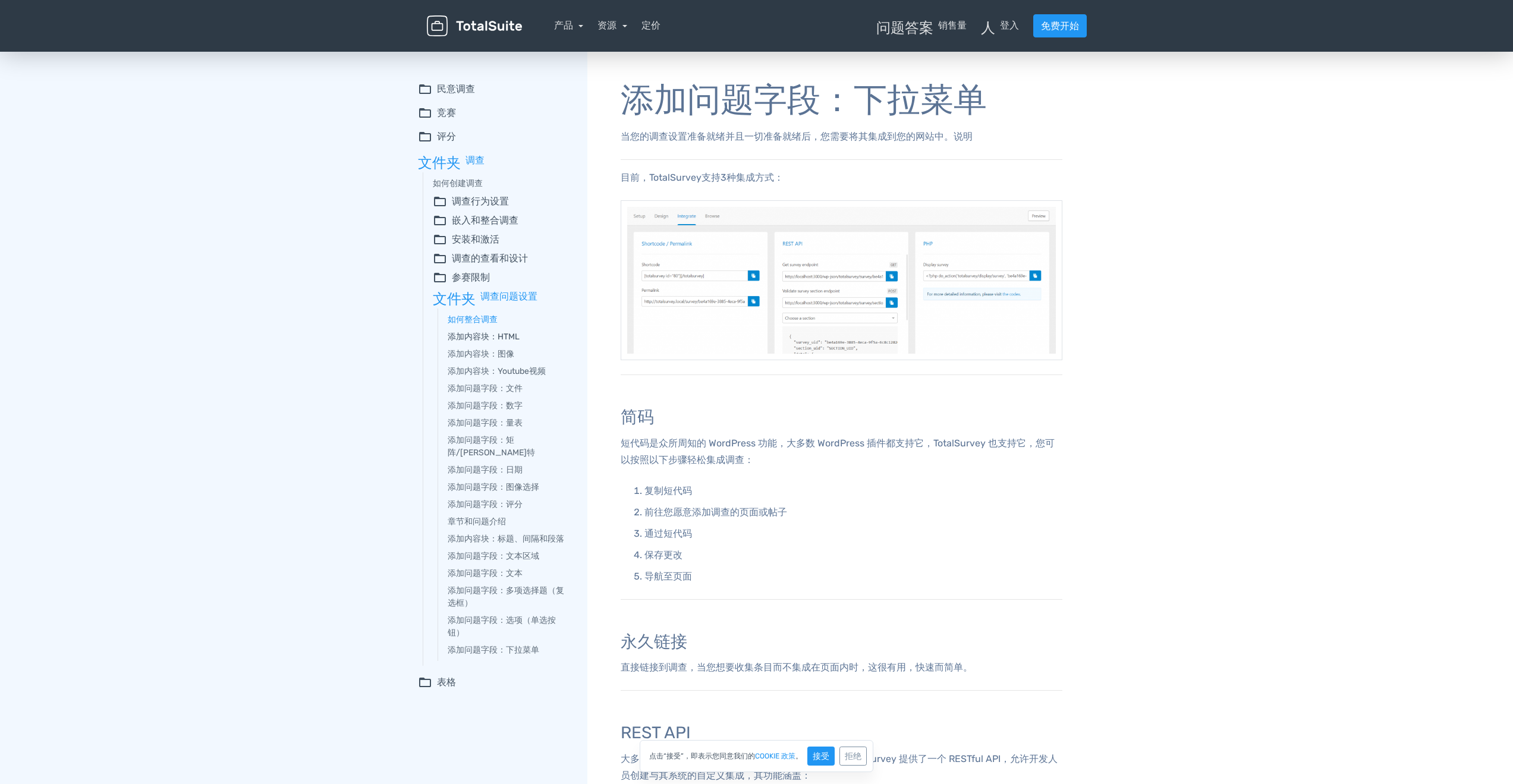
click at [495, 336] on font "添加内容块：HTML" at bounding box center [483, 336] width 72 height 10
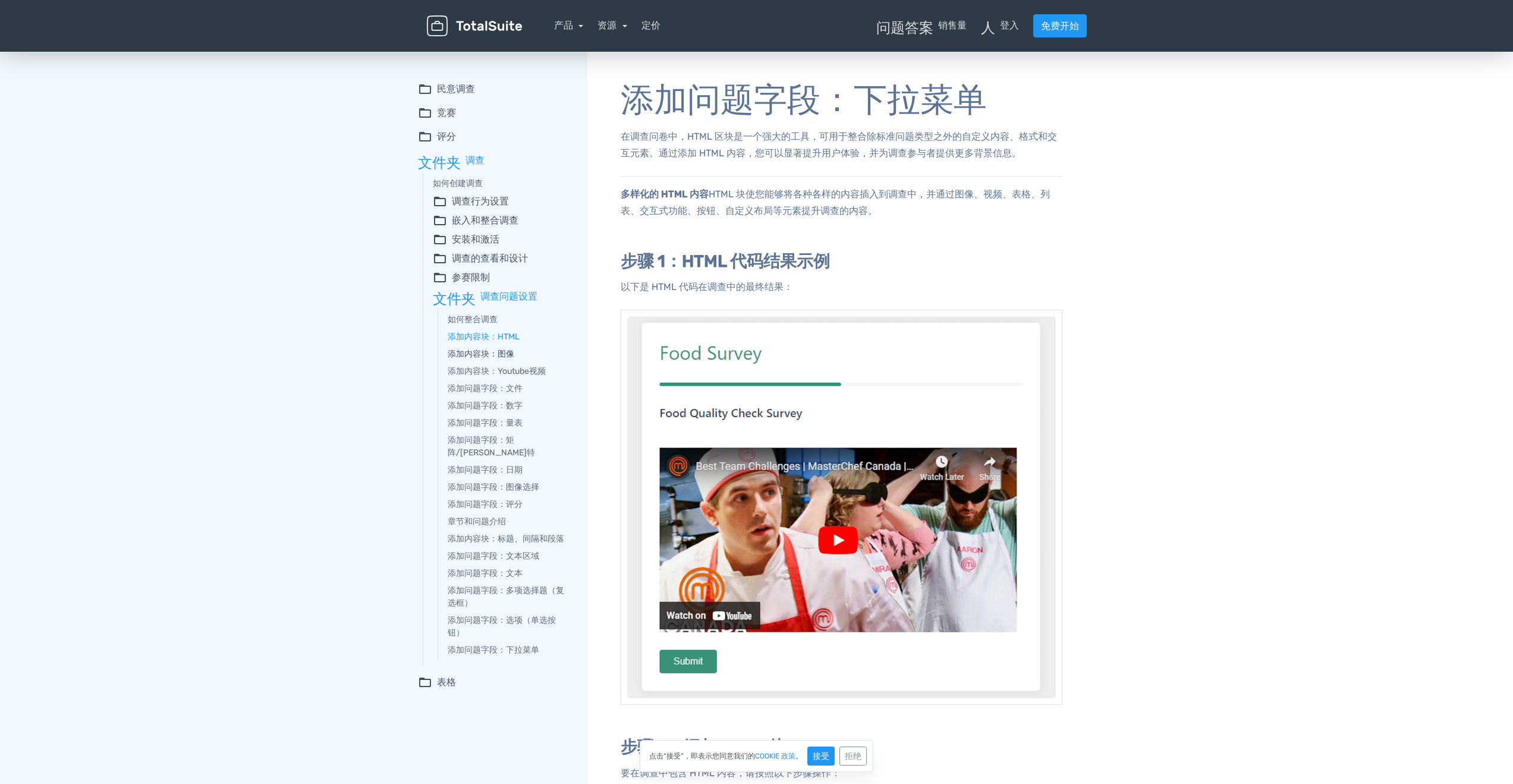
click at [495, 348] on link "添加内容块：图像" at bounding box center [509, 354] width 123 height 12
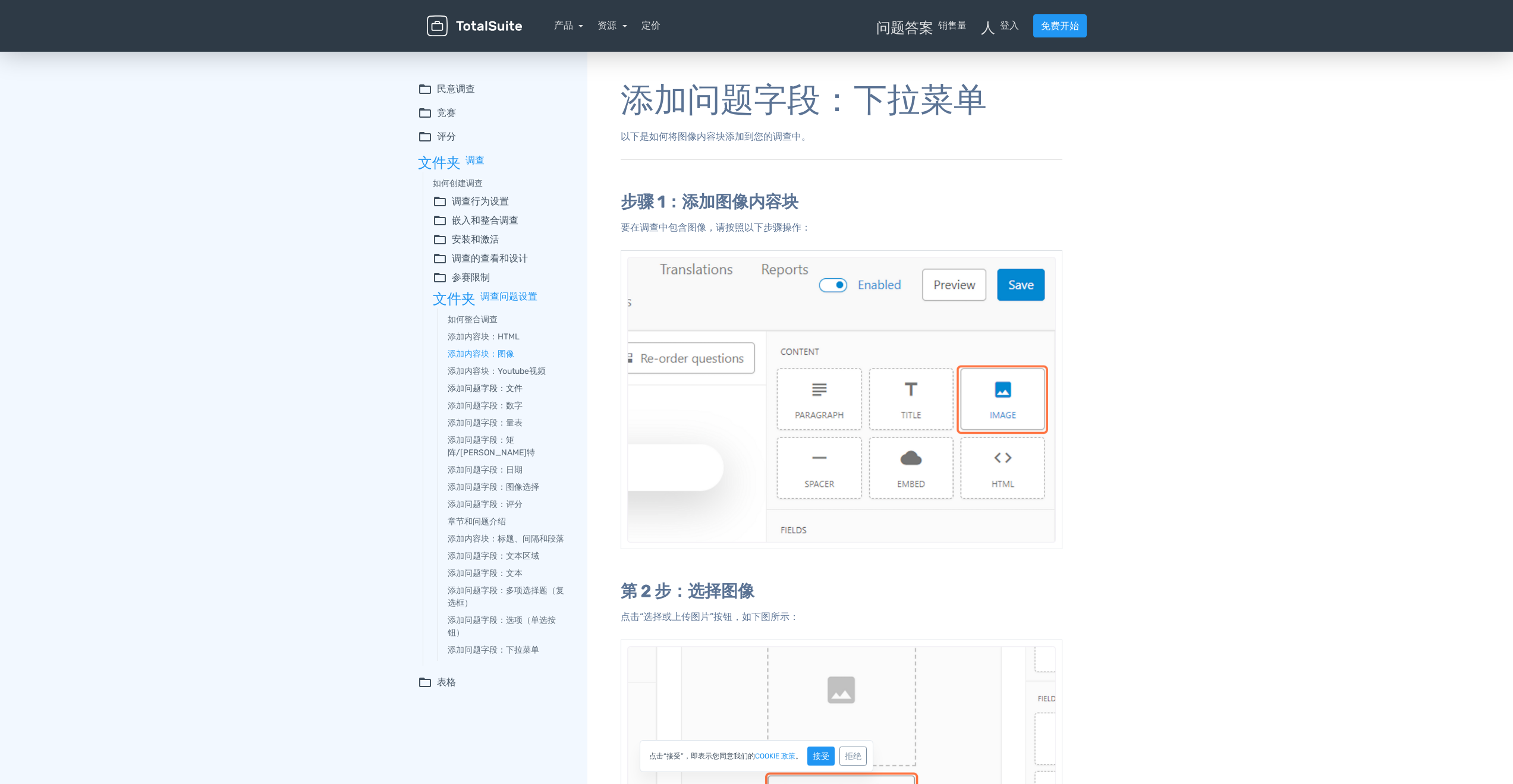
click at [510, 384] on font "添加问题字段：文件" at bounding box center [485, 388] width 75 height 10
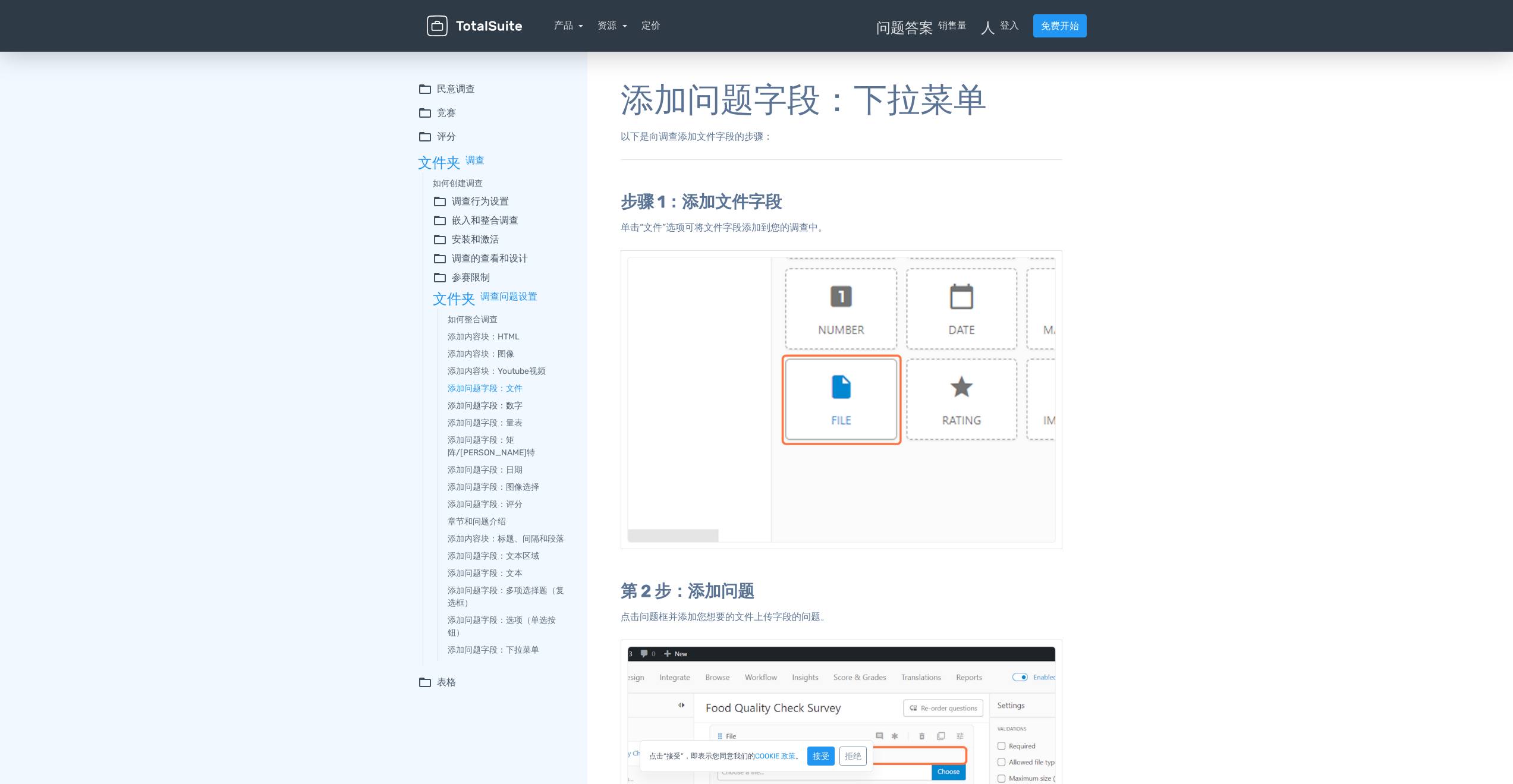
click at [505, 407] on font "添加问题字段：数字" at bounding box center [485, 405] width 75 height 10
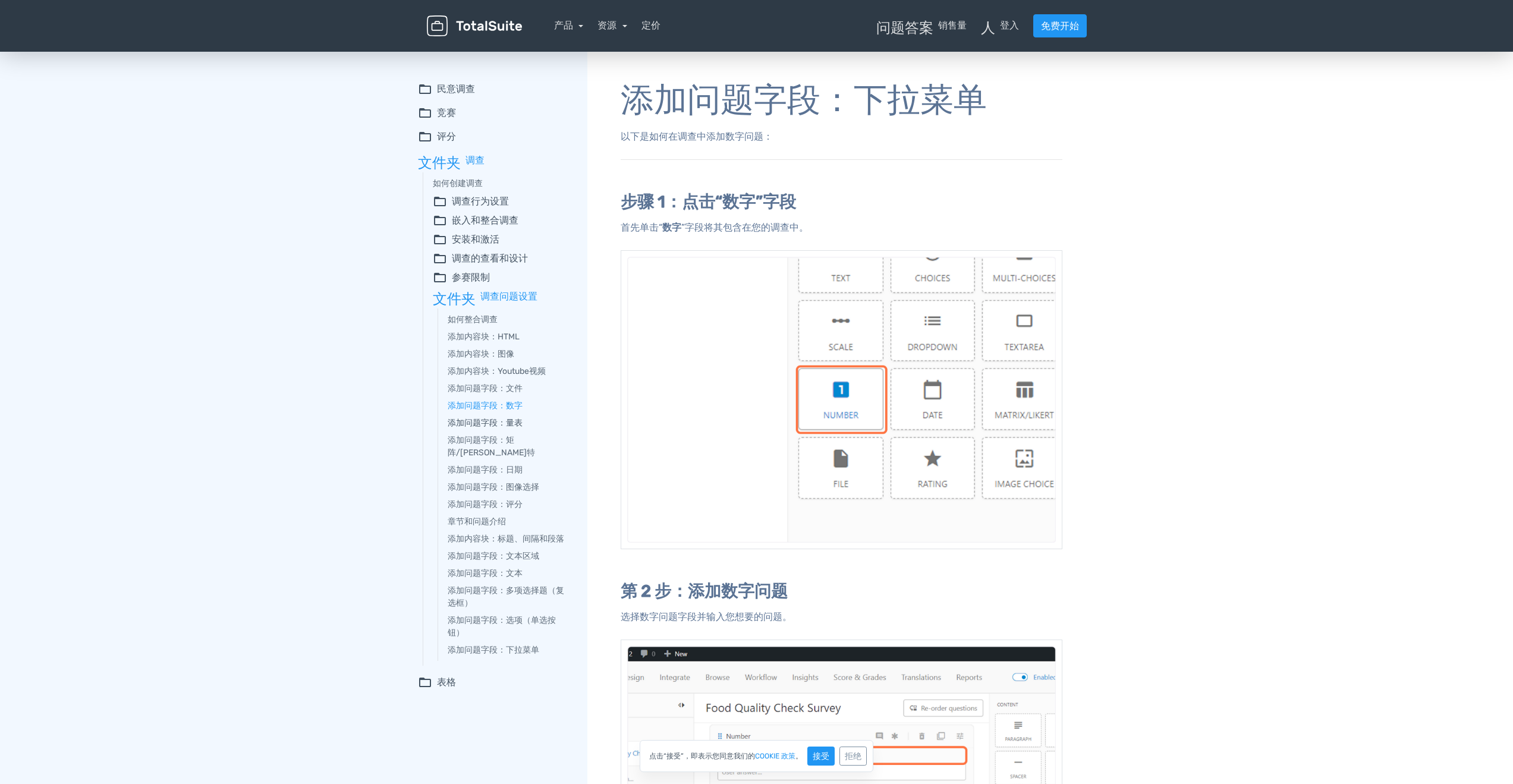
click at [504, 422] on font "添加问题字段：量表" at bounding box center [485, 422] width 75 height 10
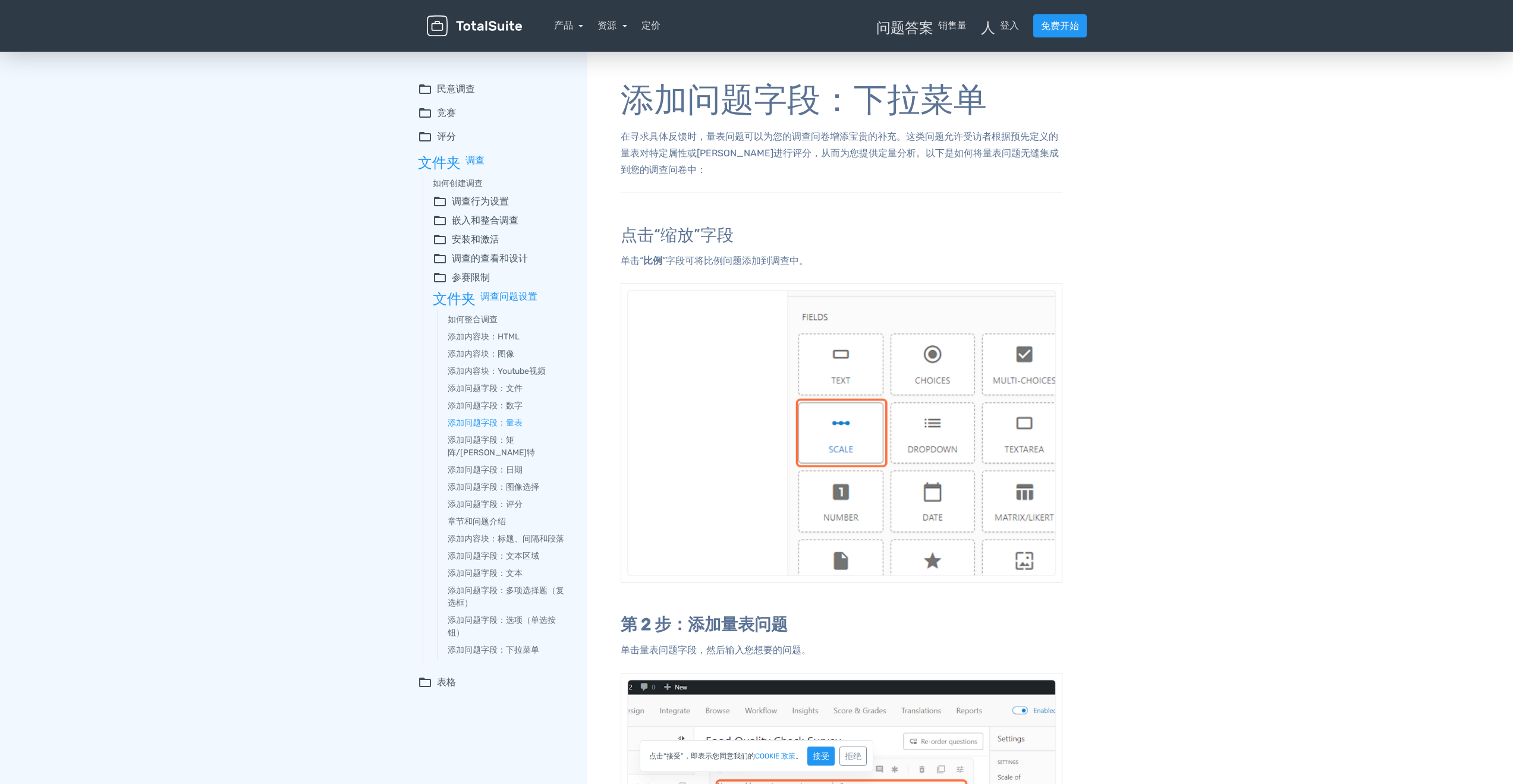
click at [502, 291] on font "调查问题设置" at bounding box center [508, 296] width 57 height 11
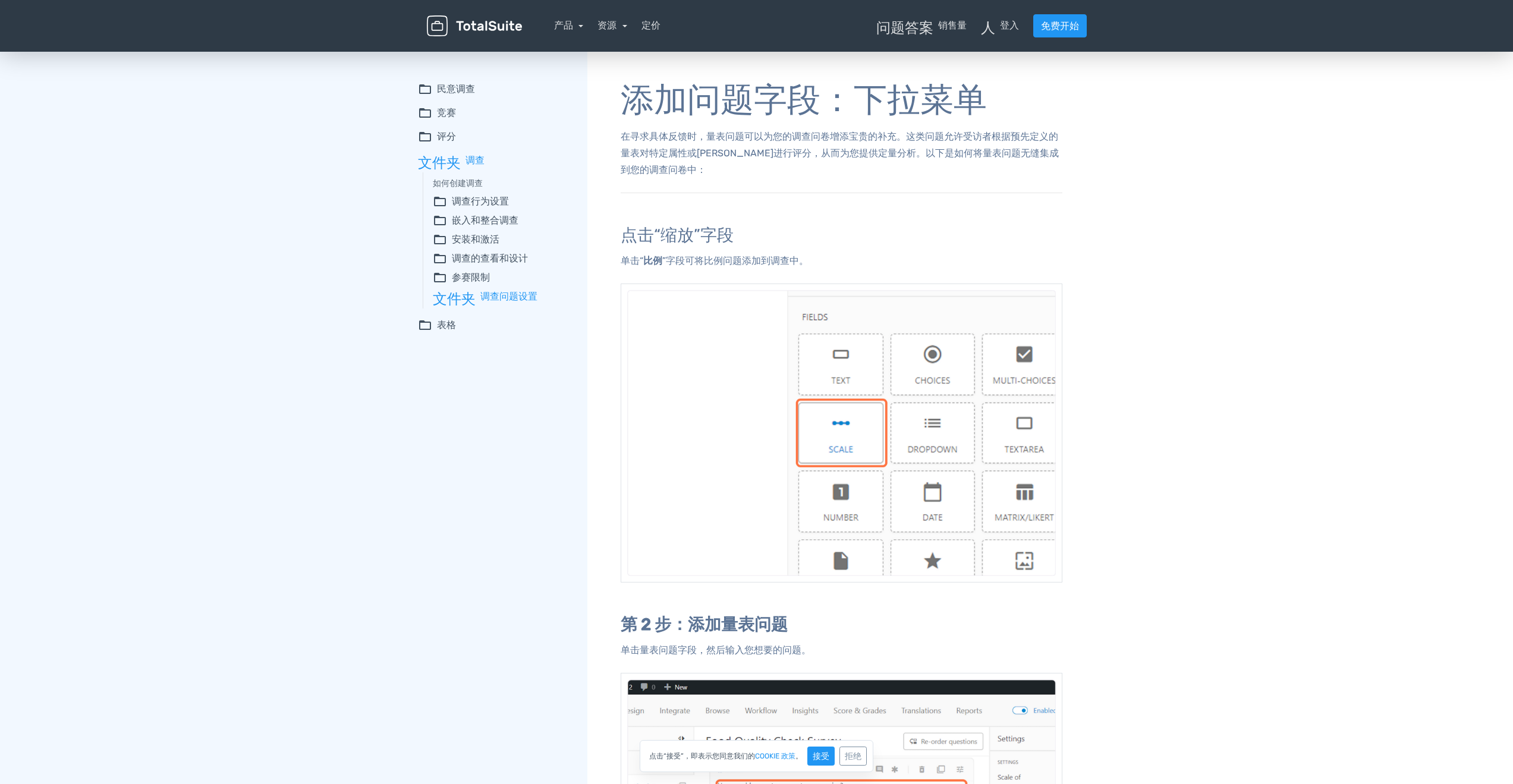
click at [502, 291] on font "调查问题设置" at bounding box center [508, 296] width 57 height 11
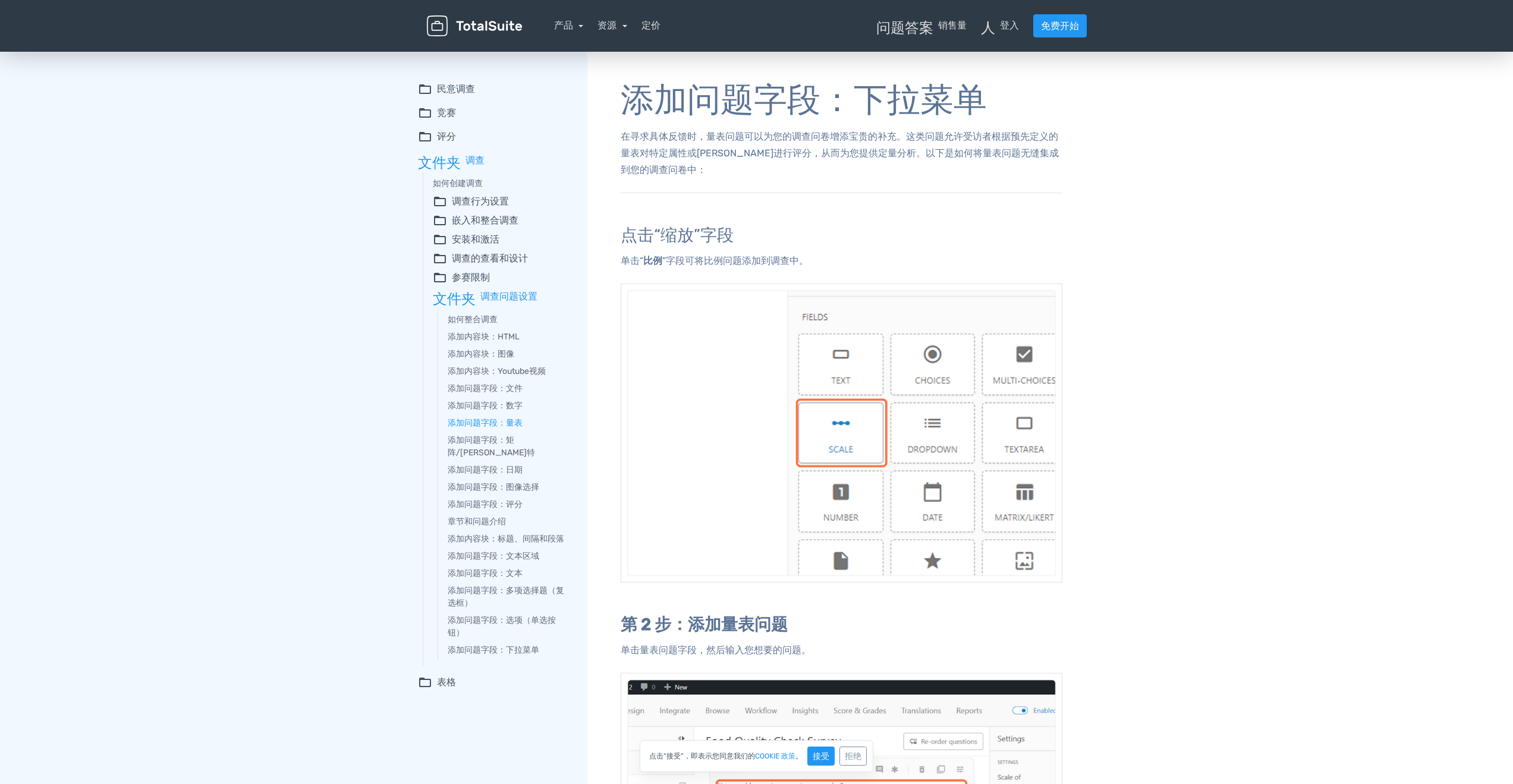
click at [475, 279] on font "参赛限制" at bounding box center [471, 277] width 38 height 11
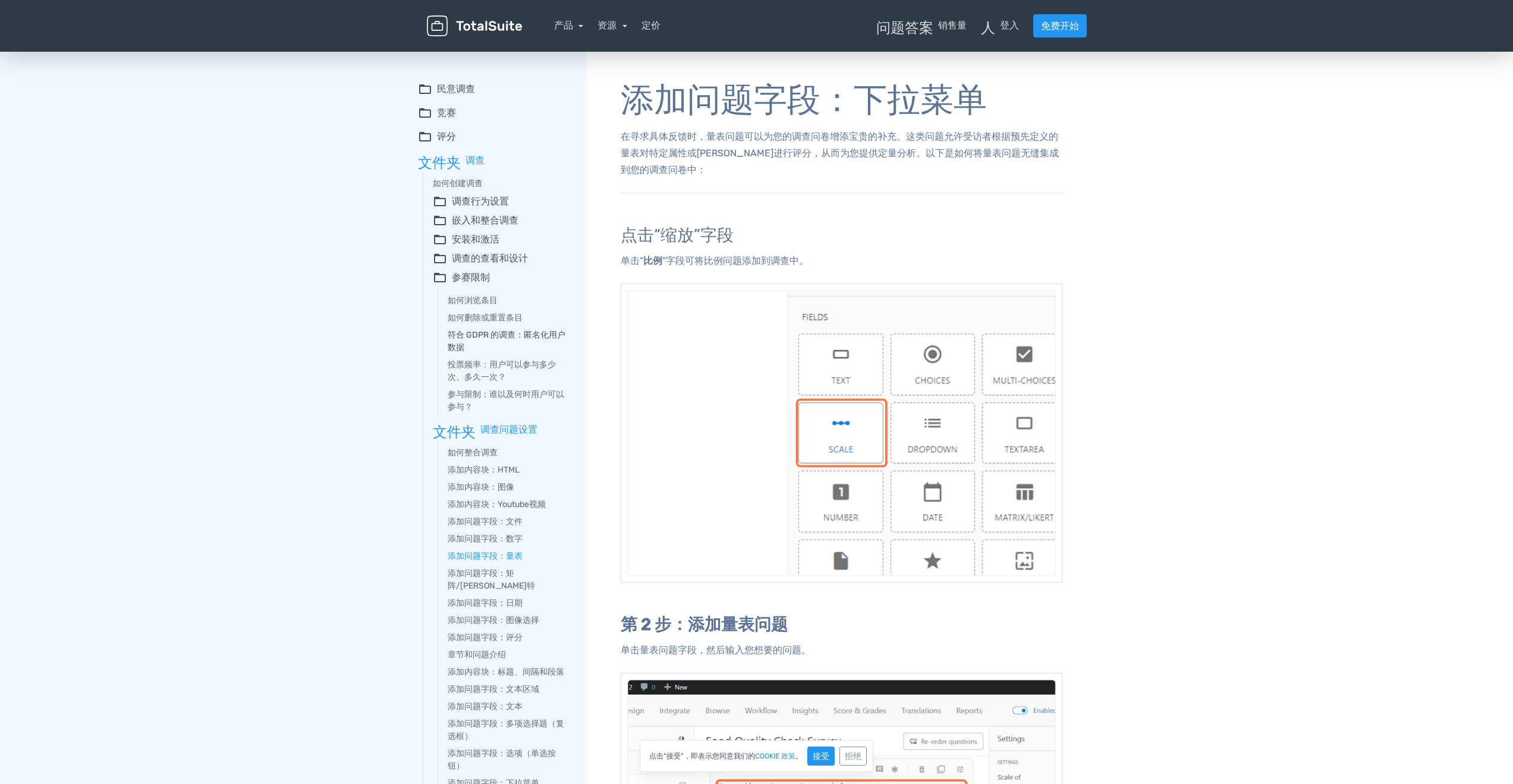
click at [483, 338] on font "符合 GDPR 的调查：匿名化用户数据" at bounding box center [507, 341] width 118 height 23
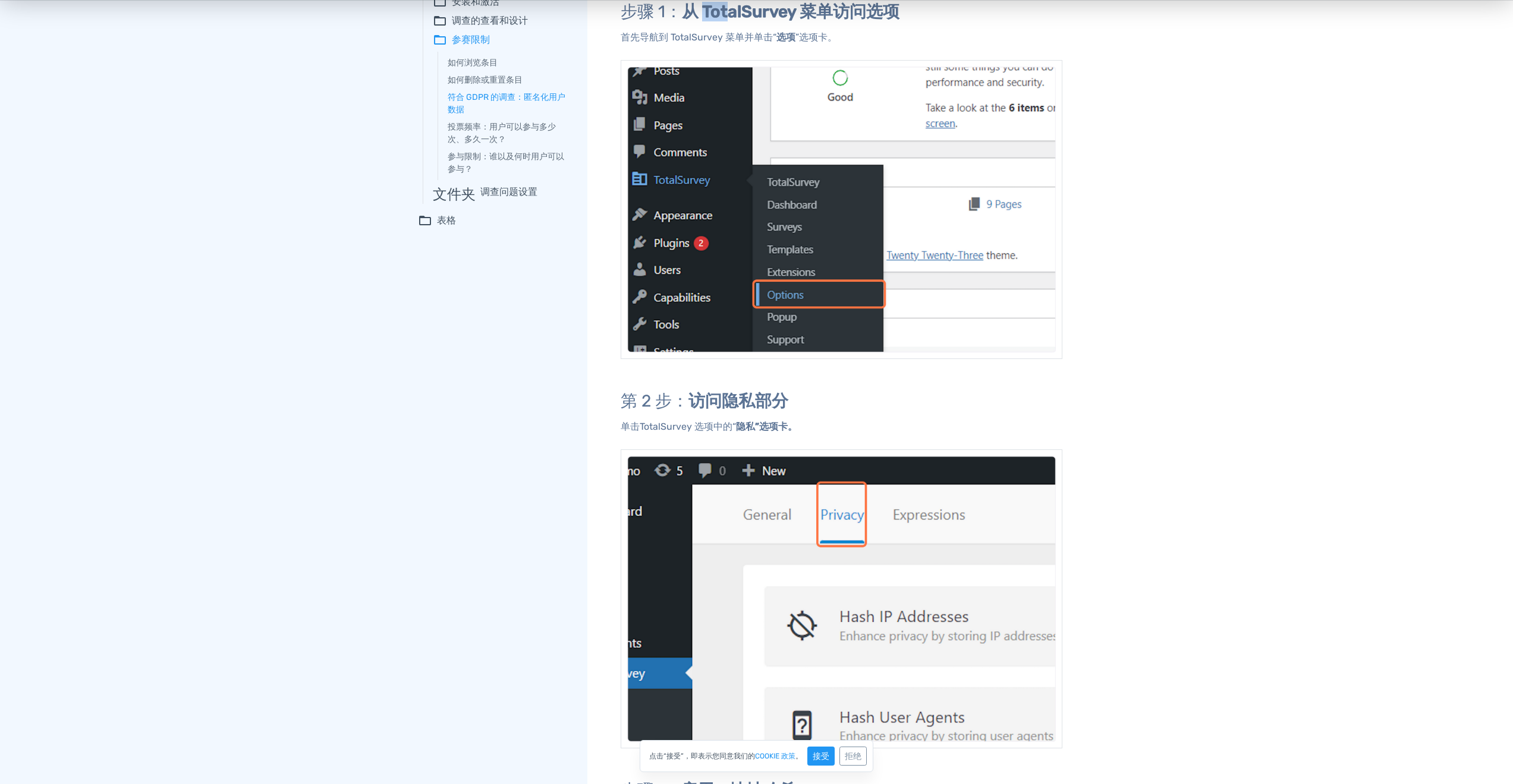
scroll to position [233, 0]
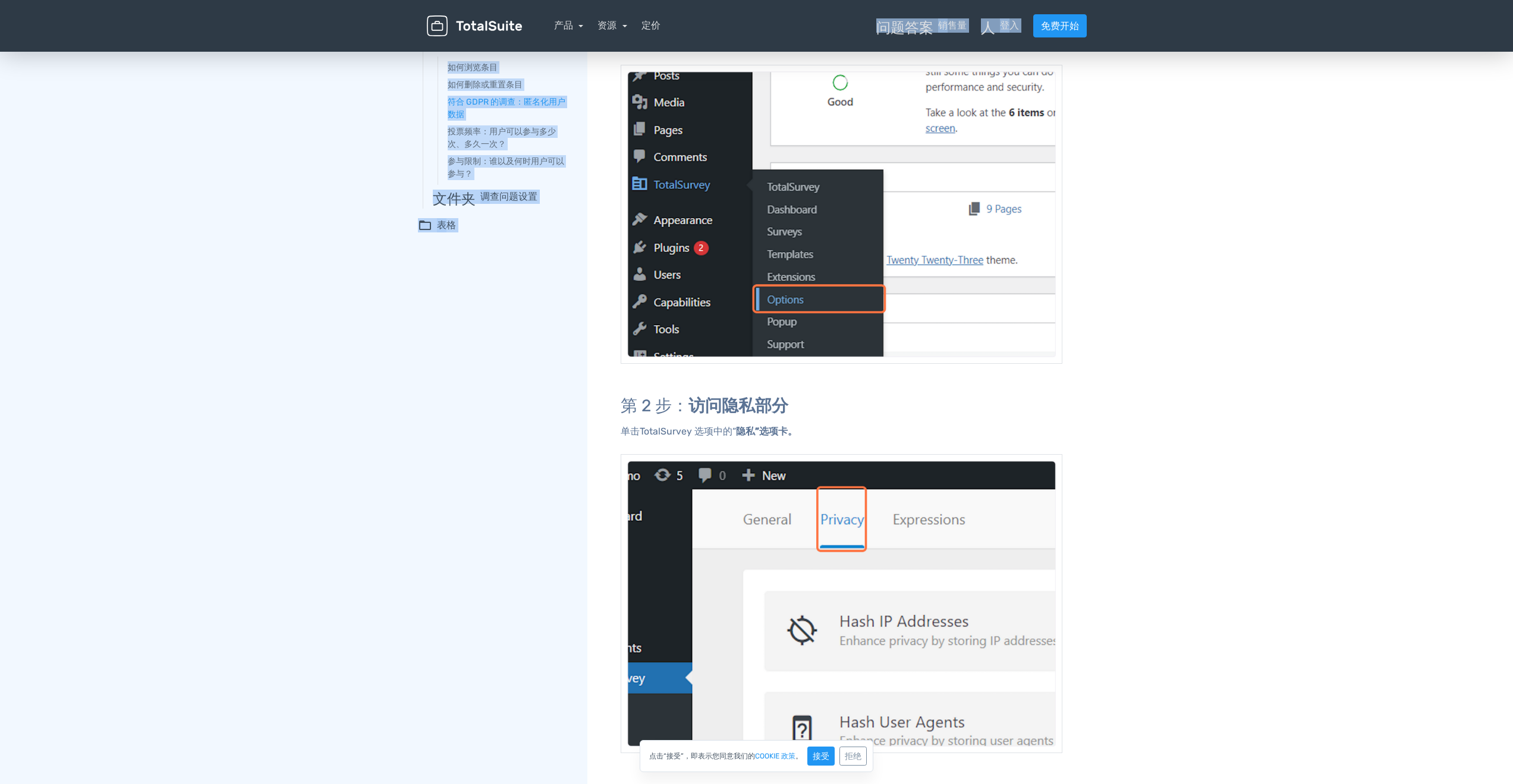
drag, startPoint x: 701, startPoint y: 8, endPoint x: 793, endPoint y: 42, distance: 98.1
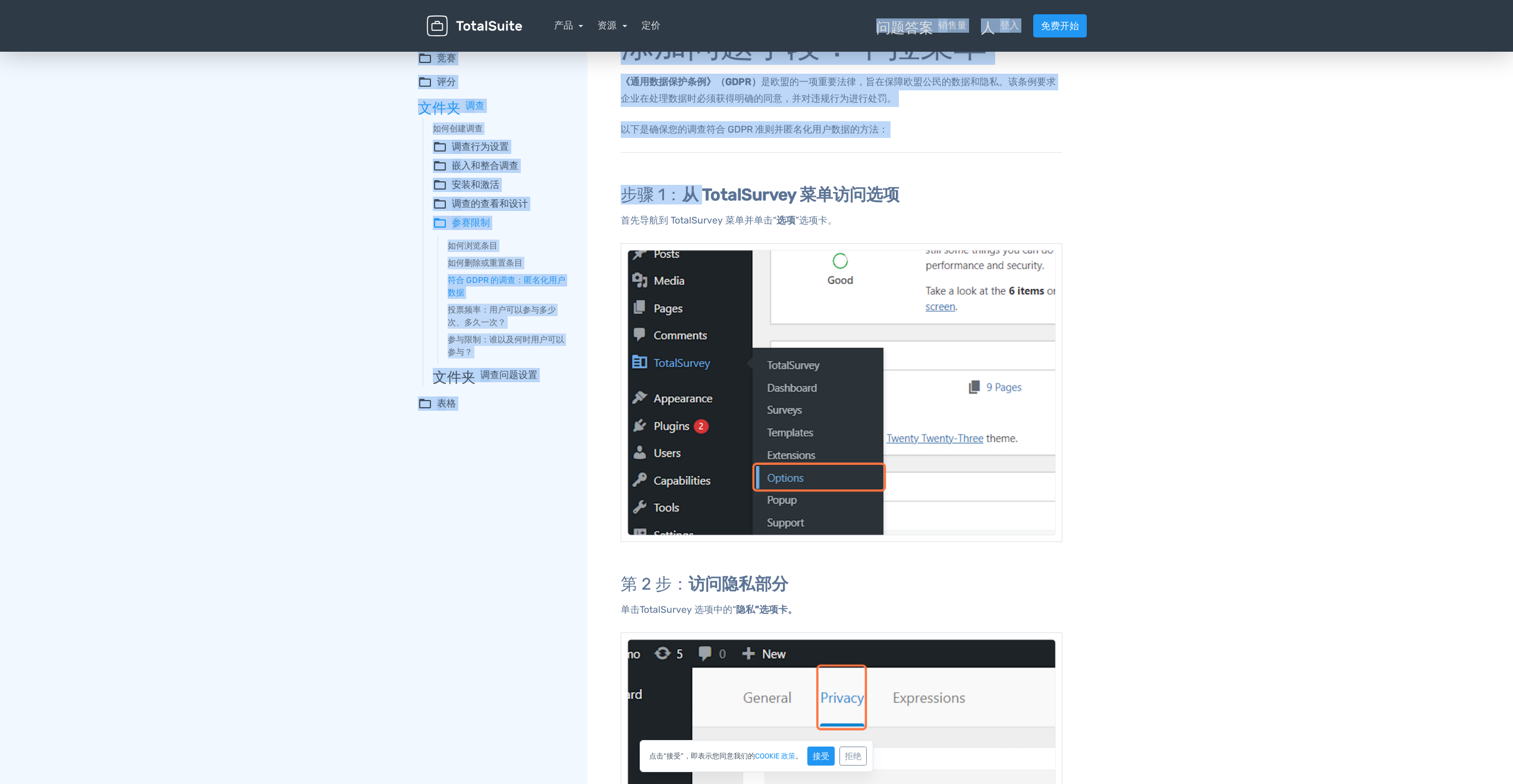
click at [565, 128] on font "以下是确保您的调查符合 GDPR 准则并匿名化用户数据的方法：" at bounding box center [755, 129] width 268 height 11
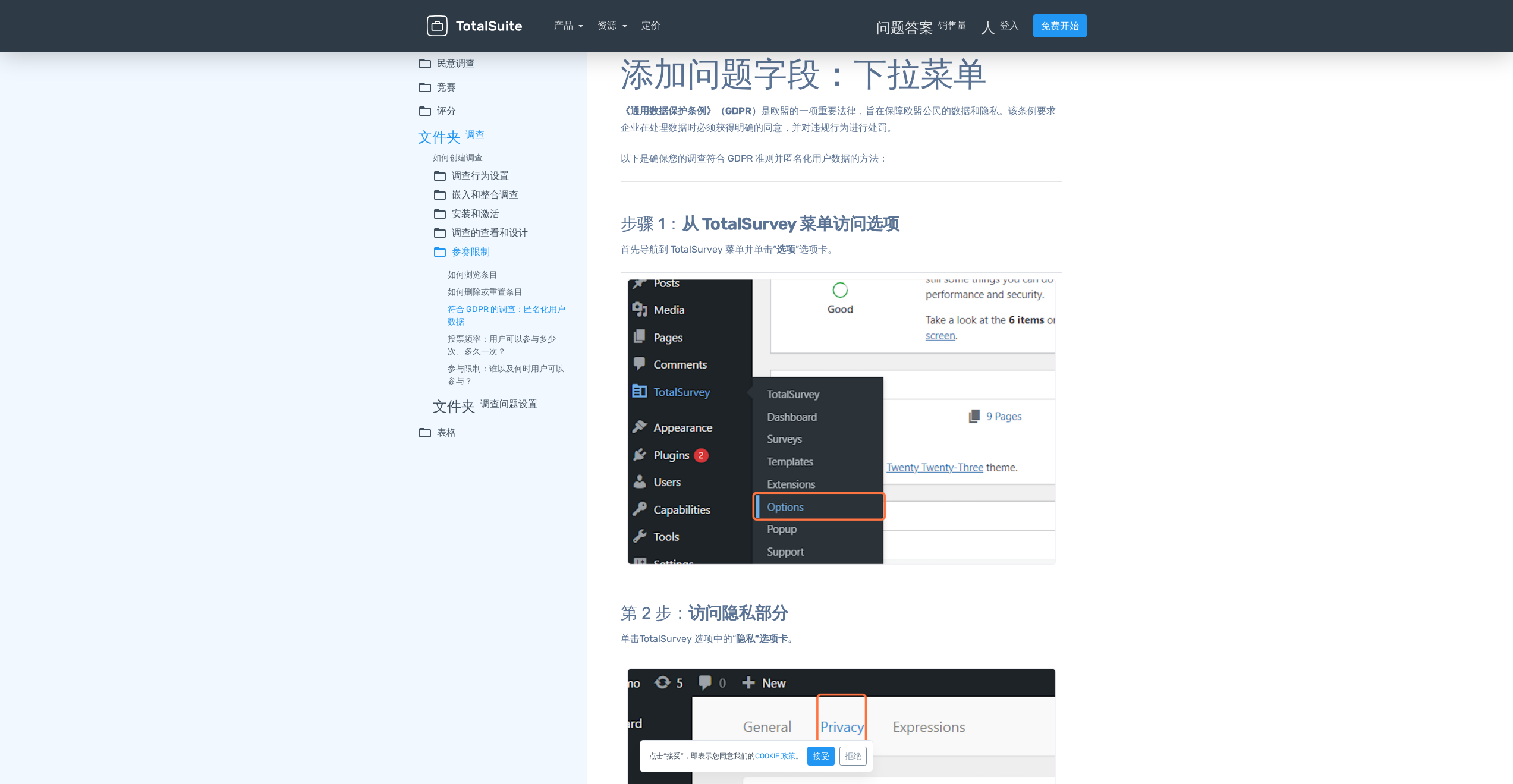
scroll to position [0, 0]
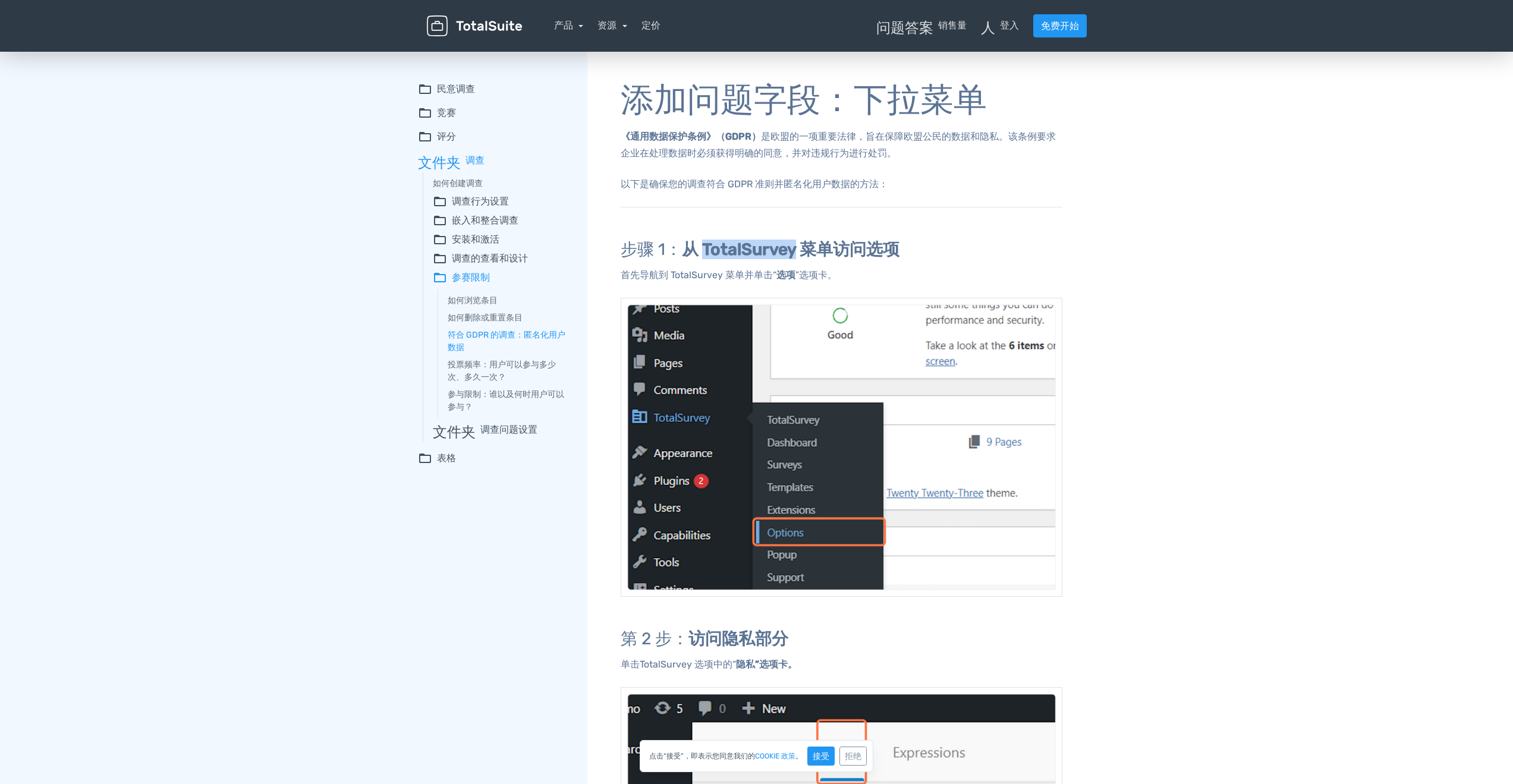
drag, startPoint x: 798, startPoint y: 246, endPoint x: 702, endPoint y: 249, distance: 96.0
click at [565, 249] on font "从 TotalSurvey 菜单访问选项" at bounding box center [790, 249] width 217 height 20
copy font "TotalSurvey"
click at [562, 25] on font "产品" at bounding box center [563, 25] width 19 height 11
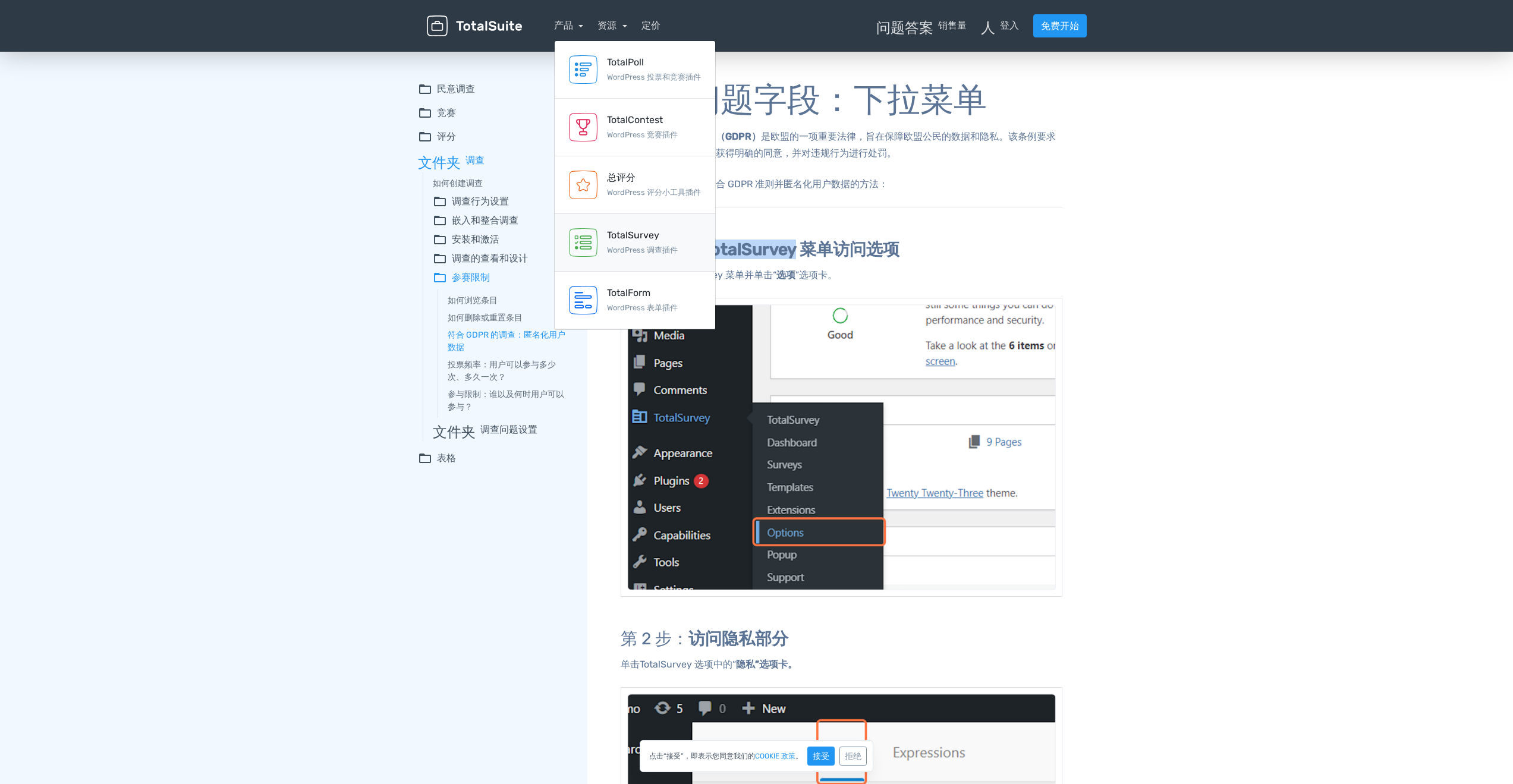
click at [565, 234] on font "TotalSurvey" at bounding box center [632, 235] width 52 height 11
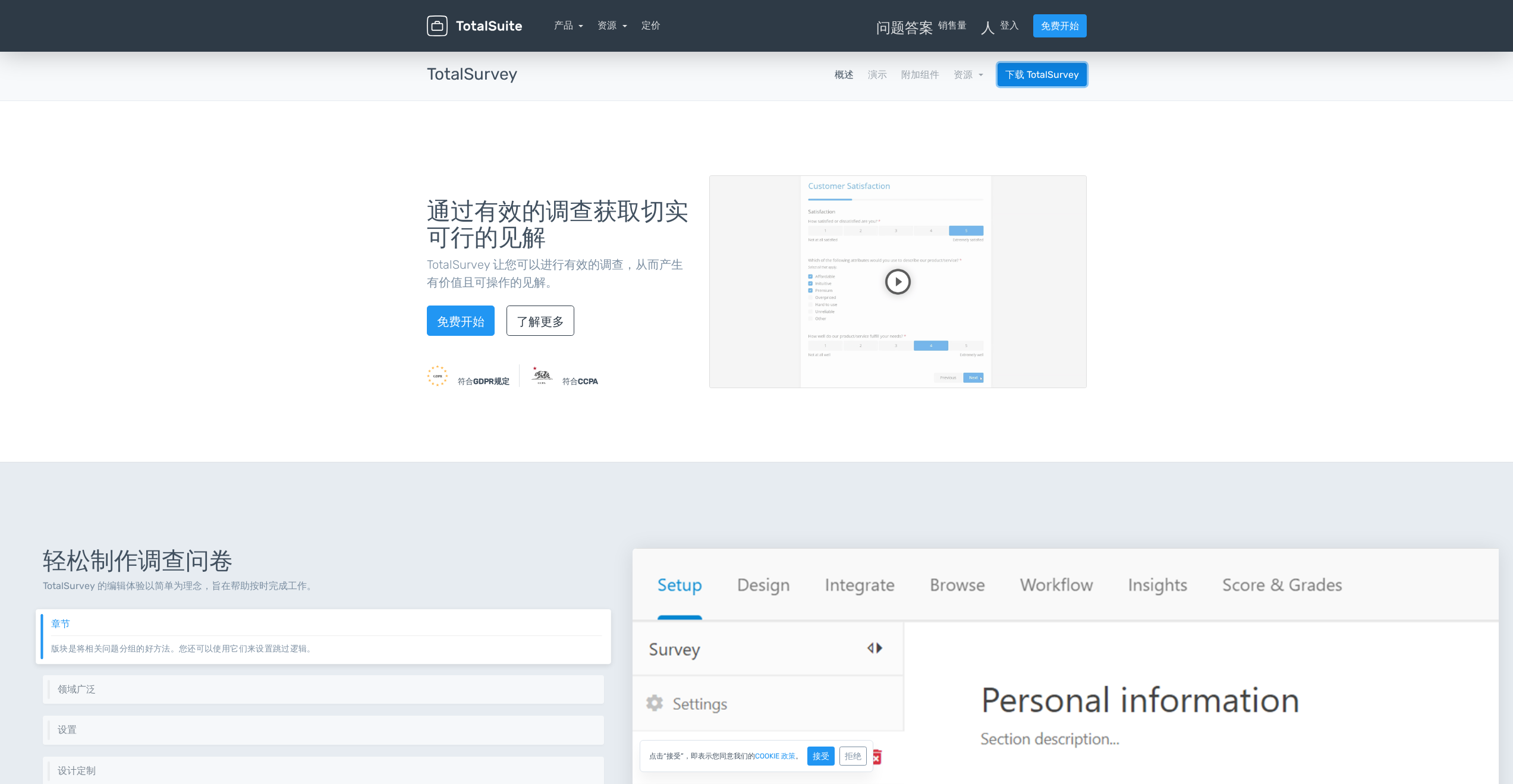
click at [1037, 71] on font "下载 TotalSurvey" at bounding box center [1042, 74] width 74 height 11
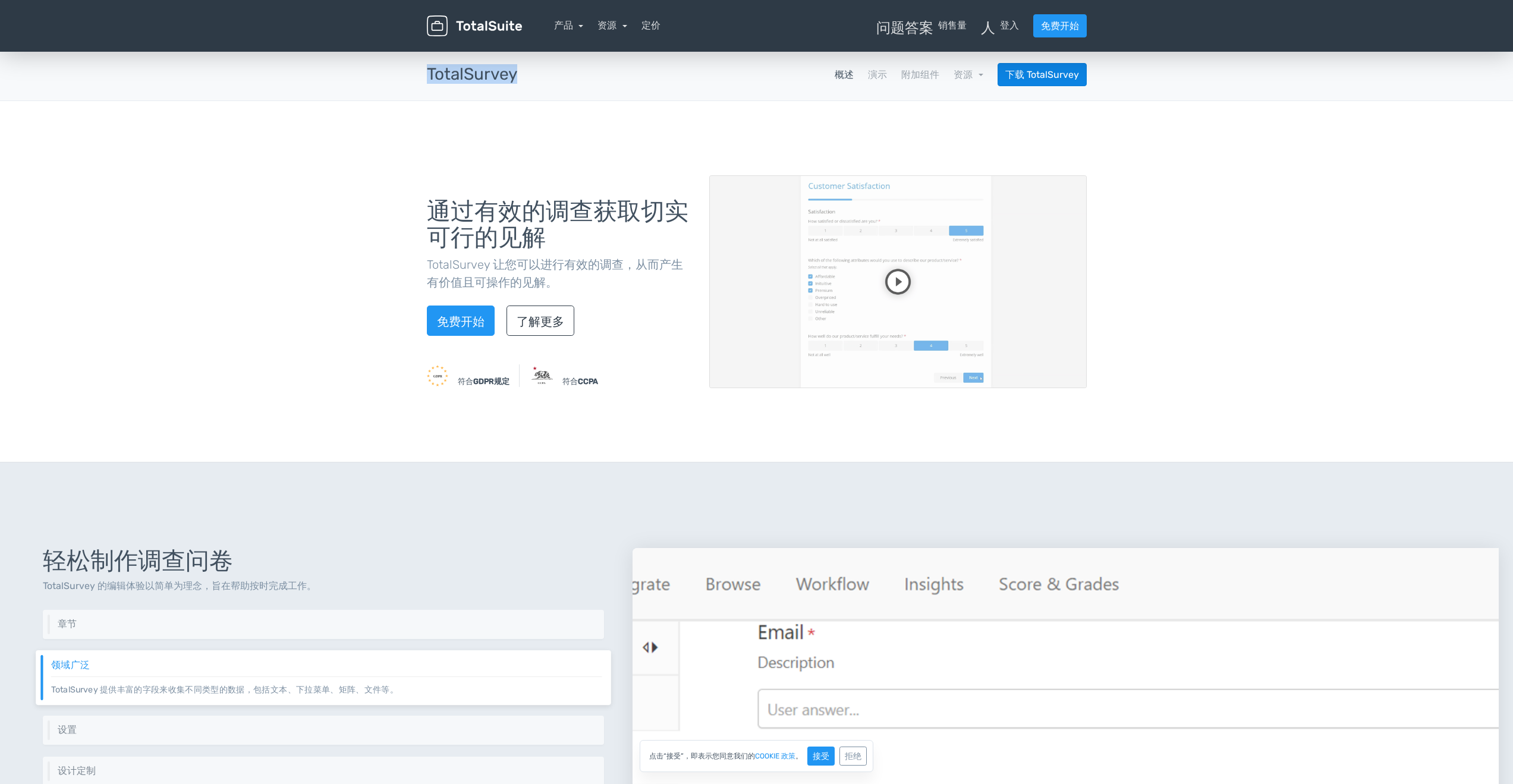
drag, startPoint x: 524, startPoint y: 82, endPoint x: 429, endPoint y: 78, distance: 95.1
click at [429, 78] on div "TotalSurvey 应用程序" at bounding box center [472, 74] width 108 height 18
copy font "TotalSurvey"
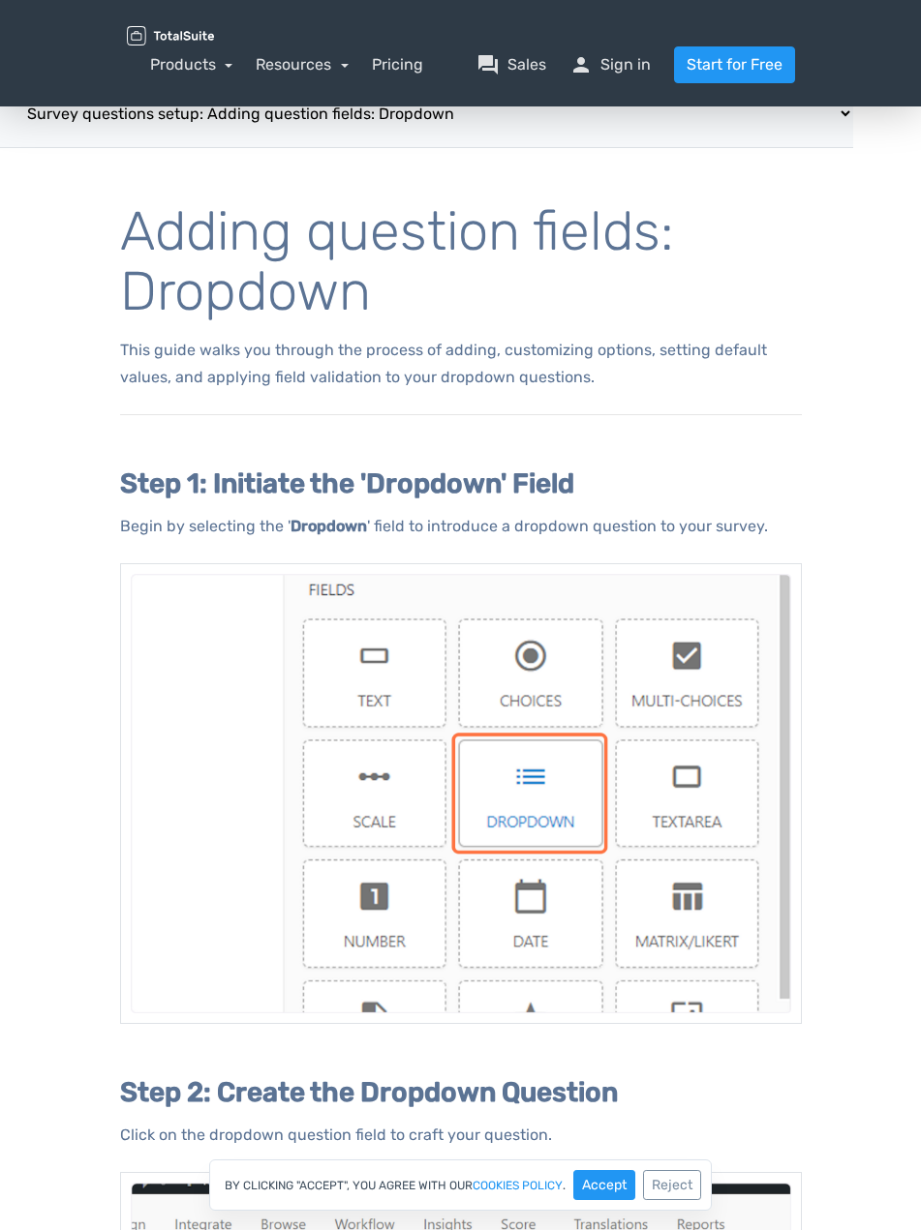
select select "/docs/adding-question-fields-dropdown/"
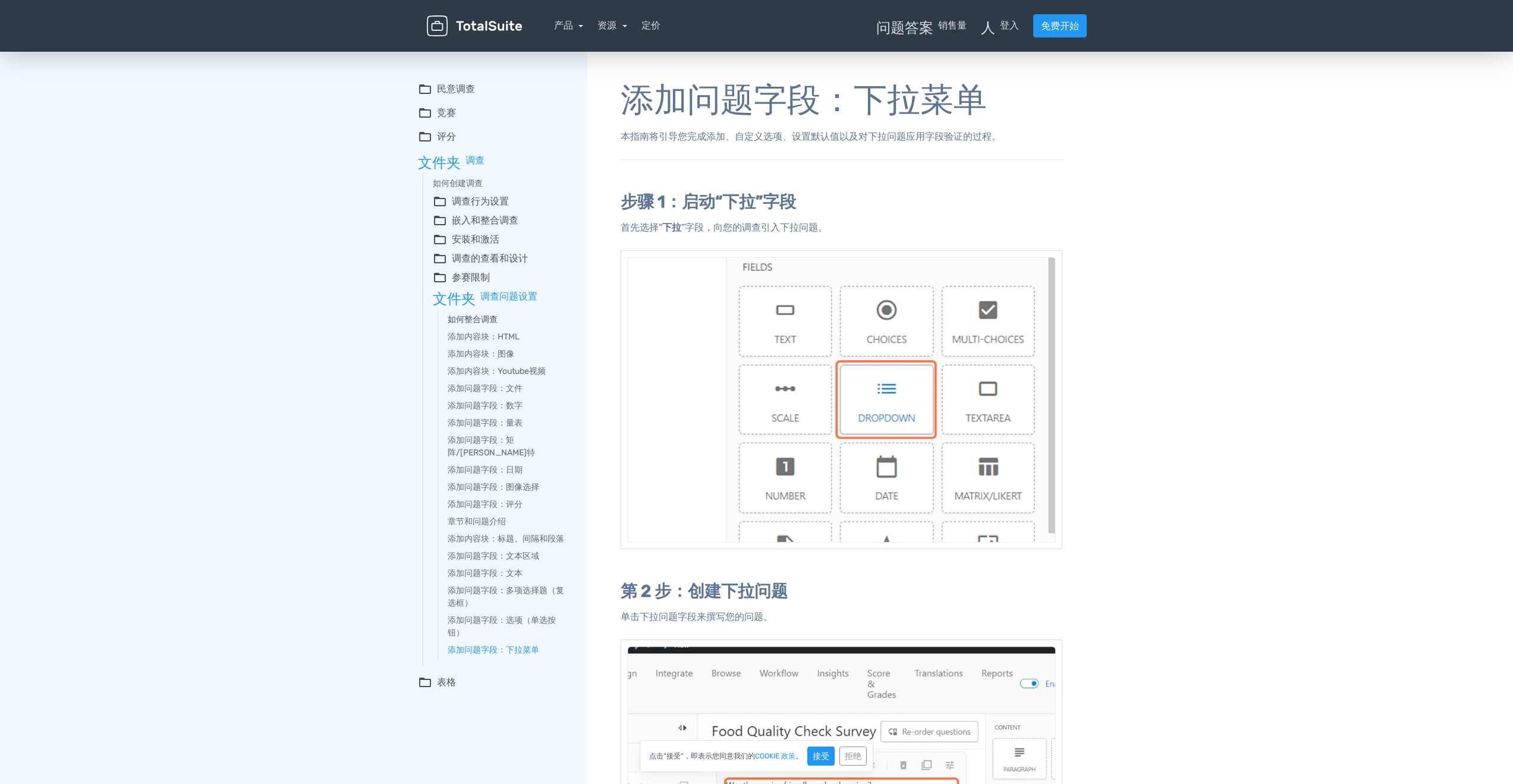
click at [481, 317] on font "如何整合调查" at bounding box center [472, 319] width 50 height 10
